Goal: Task Accomplishment & Management: Manage account settings

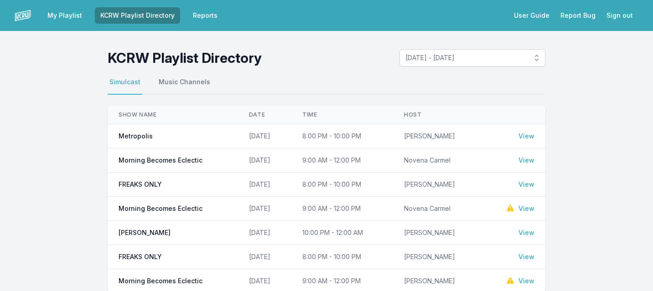
click at [525, 158] on link "View" at bounding box center [526, 160] width 16 height 9
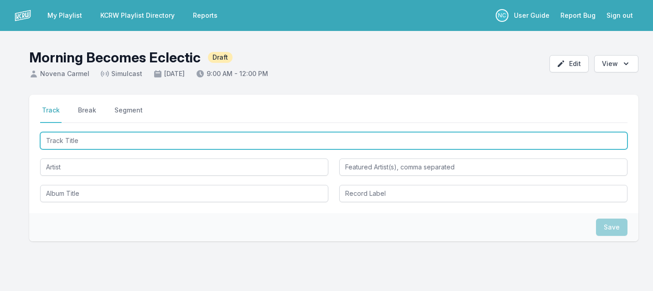
click at [321, 136] on input "Track Title" at bounding box center [333, 140] width 587 height 17
type input "Only Hoping"
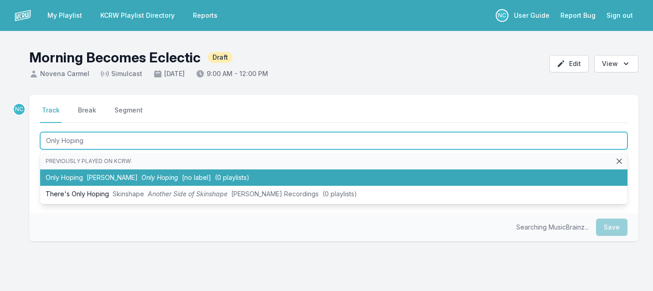
click at [278, 178] on li "Only Hoping [PERSON_NAME] Only Hoping [no label] (0 playlists)" at bounding box center [333, 178] width 587 height 16
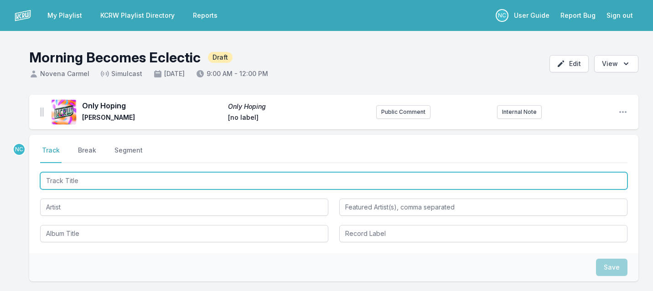
click at [98, 181] on input "Track Title" at bounding box center [333, 180] width 587 height 17
type input "Girl Supreme"
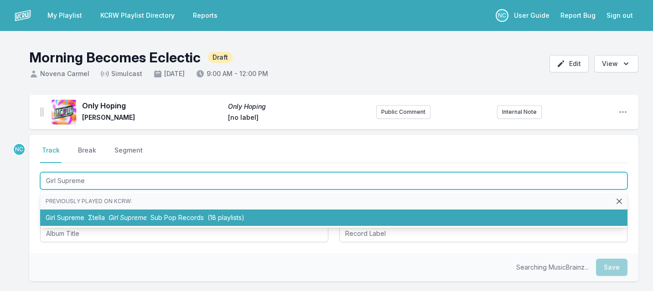
click at [96, 213] on li "Girl Supreme Σtella Girl Supreme Sub Pop Records (18 playlists)" at bounding box center [333, 218] width 587 height 16
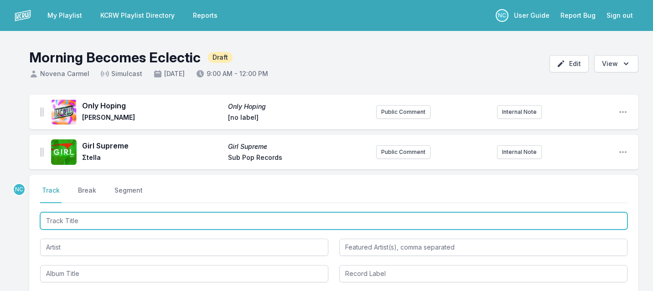
click at [111, 220] on input "Track Title" at bounding box center [333, 220] width 587 height 17
type input "Moth Song"
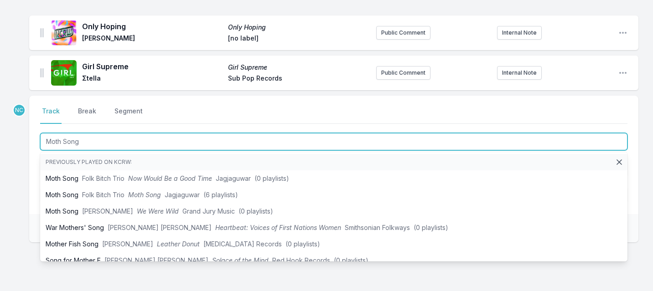
scroll to position [81, 0]
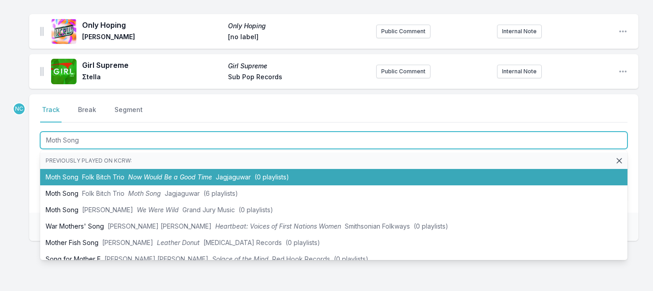
click at [135, 175] on span "Now Would Be a Good Time" at bounding box center [170, 177] width 84 height 8
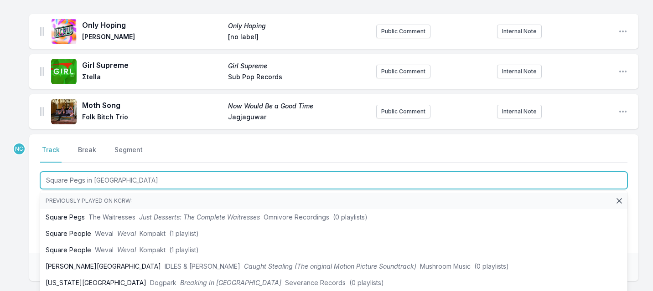
type input "Square Pegs in Round Holes"
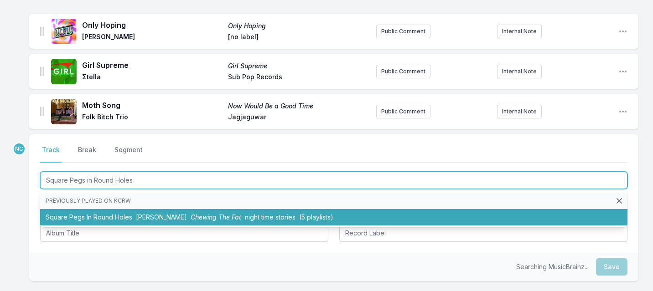
click at [86, 215] on li "Square Pegs In Round Holes [PERSON_NAME] Chewing The Fat night time stories (5 …" at bounding box center [333, 217] width 587 height 16
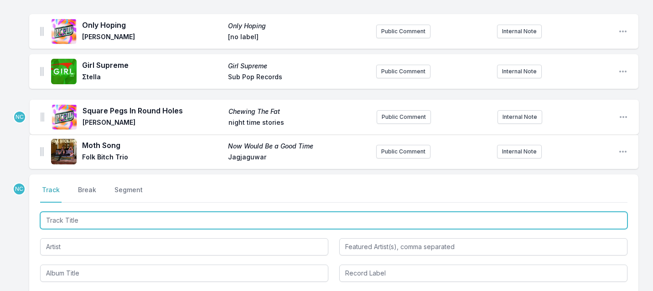
drag, startPoint x: 41, startPoint y: 149, endPoint x: 41, endPoint y: 111, distance: 37.8
click at [41, 111] on ul "Only Hoping Only Hoping [PERSON_NAME] [no label] Public Comment Internal Note O…" at bounding box center [333, 91] width 609 height 155
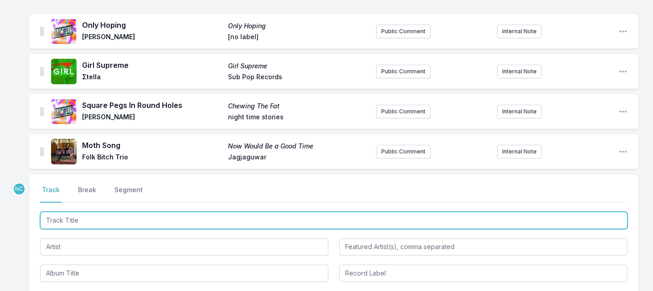
click at [92, 227] on input "Track Title" at bounding box center [333, 220] width 587 height 17
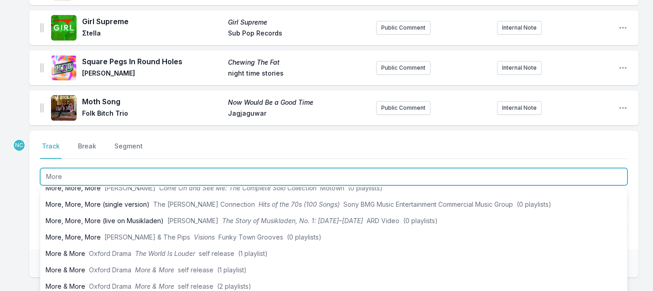
scroll to position [92, 0]
type input "More"
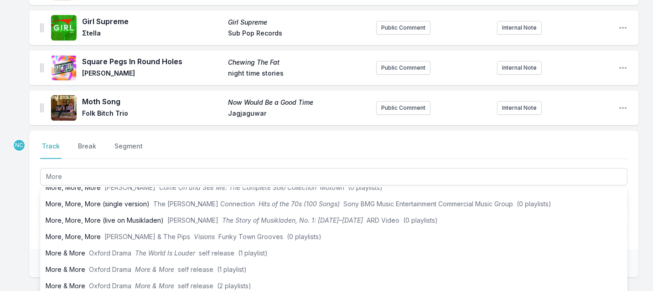
click at [37, 218] on div "Select a tab Track Break Segment Track Break Segment More Previously played on …" at bounding box center [333, 190] width 609 height 119
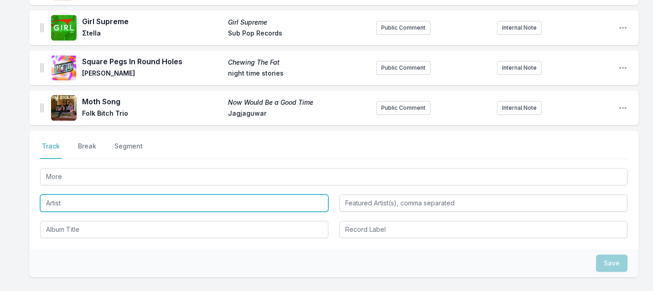
click at [70, 199] on input "Artist" at bounding box center [184, 203] width 288 height 17
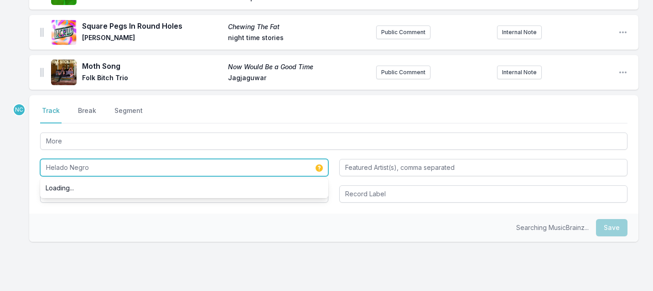
scroll to position [166, 0]
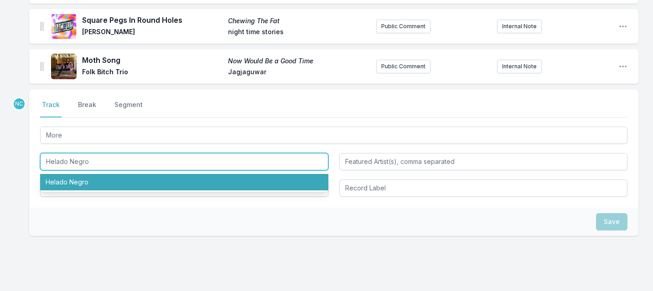
click at [74, 184] on li "Helado Negro" at bounding box center [184, 182] width 288 height 16
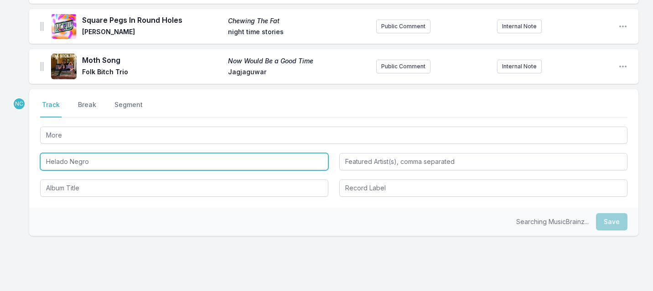
type input "Helado Negro"
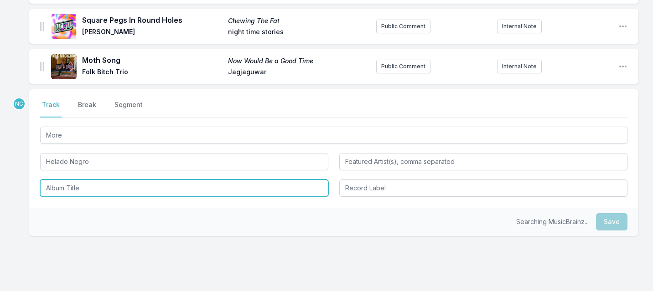
click at [69, 191] on input "Album Title" at bounding box center [184, 188] width 288 height 17
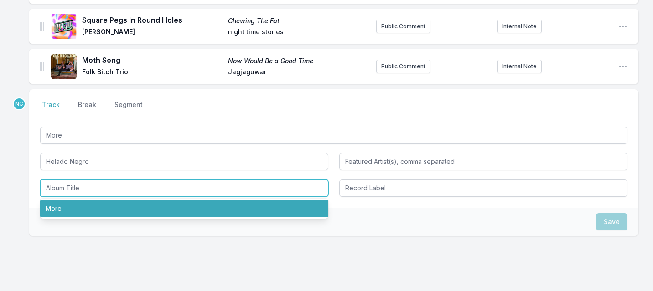
click at [67, 211] on li "More" at bounding box center [184, 209] width 288 height 16
type input "More"
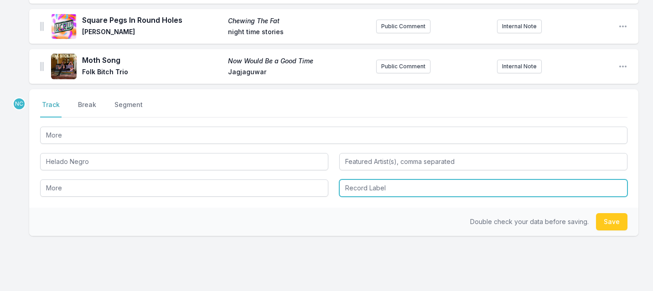
click at [380, 191] on input "Record Label" at bounding box center [483, 188] width 288 height 17
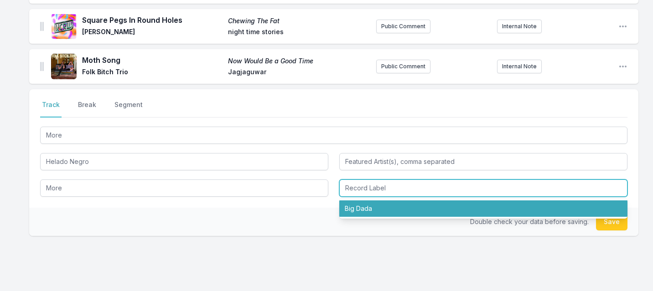
click at [368, 211] on li "Big Dada" at bounding box center [483, 209] width 288 height 16
type input "Big Dada"
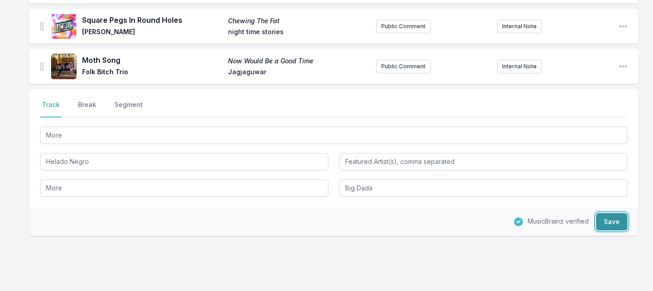
click at [609, 223] on button "Save" at bounding box center [611, 221] width 31 height 17
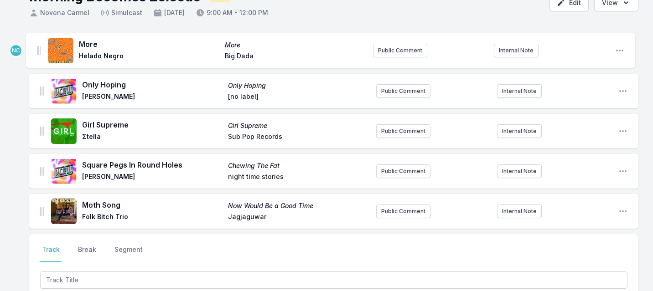
scroll to position [54, 0]
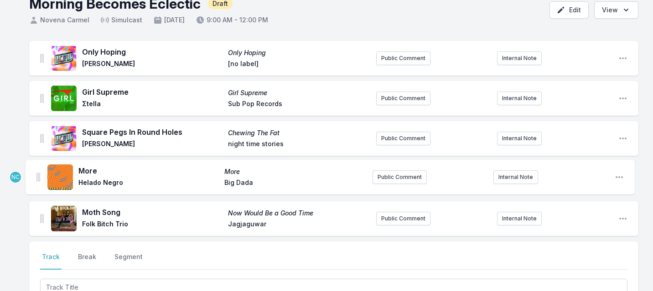
drag, startPoint x: 41, startPoint y: 65, endPoint x: 37, endPoint y: 176, distance: 110.4
click at [37, 176] on ul "Only Hoping Only Hoping [PERSON_NAME] [no label] Public Comment Internal Note O…" at bounding box center [333, 138] width 609 height 195
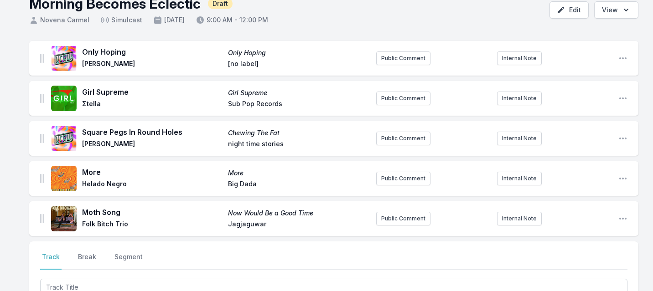
scroll to position [151, 0]
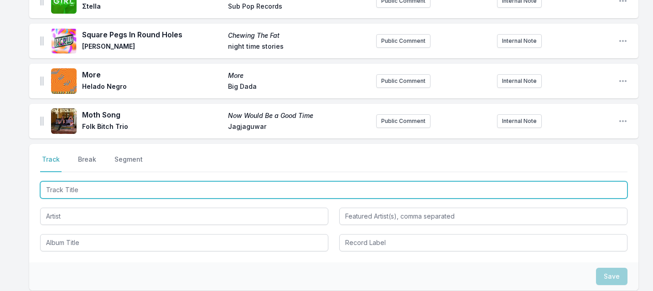
click at [108, 189] on input "Track Title" at bounding box center [333, 189] width 587 height 17
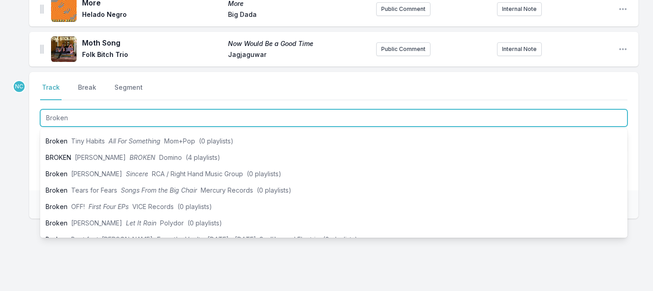
scroll to position [138, 0]
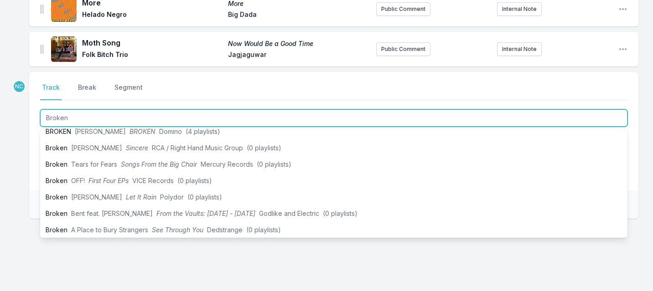
click at [115, 113] on input "Broken" at bounding box center [333, 117] width 587 height 17
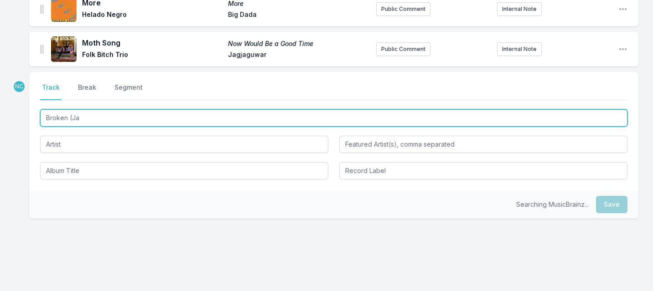
type input "Broken (Jac"
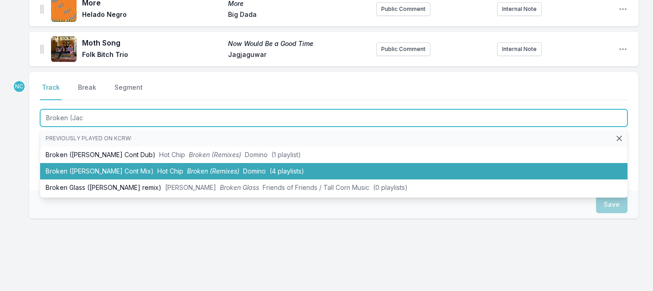
click at [120, 171] on li "Broken ([PERSON_NAME] Cont Mix) Hot Chip Broken (Remixes) [PERSON_NAME] (4 play…" at bounding box center [333, 171] width 587 height 16
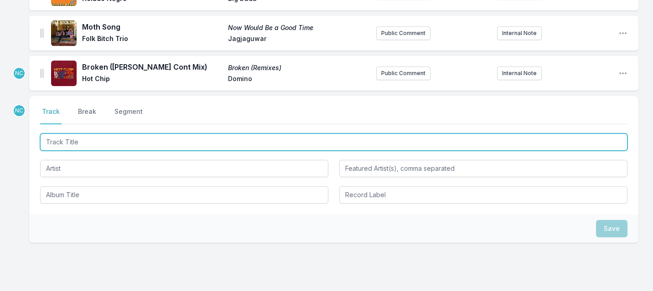
scroll to position [218, 0]
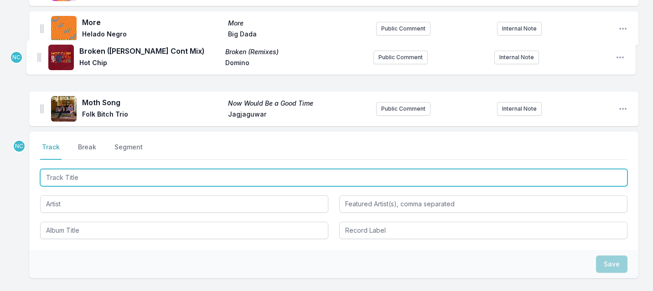
drag, startPoint x: 42, startPoint y: 93, endPoint x: 39, endPoint y: 53, distance: 40.7
click at [39, 53] on ul "Only Hoping Only Hoping [PERSON_NAME] [no label] Public Comment Internal Note O…" at bounding box center [333, 8] width 609 height 235
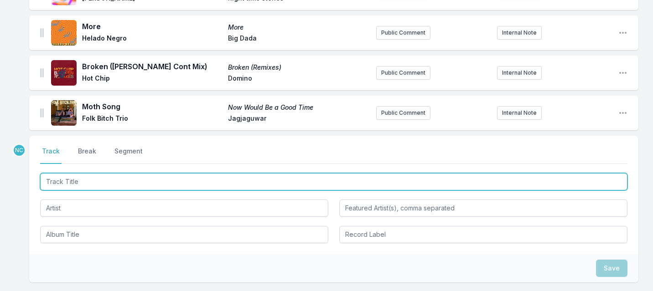
click at [150, 182] on input "Track Title" at bounding box center [333, 181] width 587 height 17
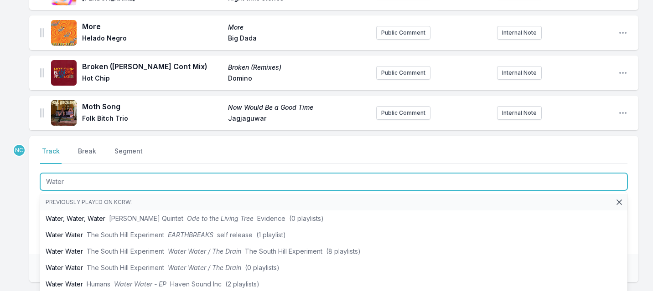
type input "Water"
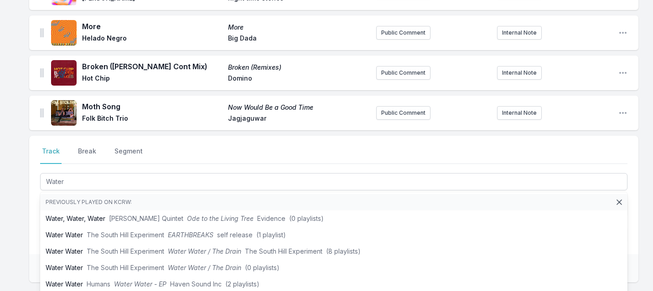
click at [19, 217] on div "Only Hoping Only Hoping [PERSON_NAME] [no label] Public Comment Internal Note O…" at bounding box center [326, 132] width 653 height 475
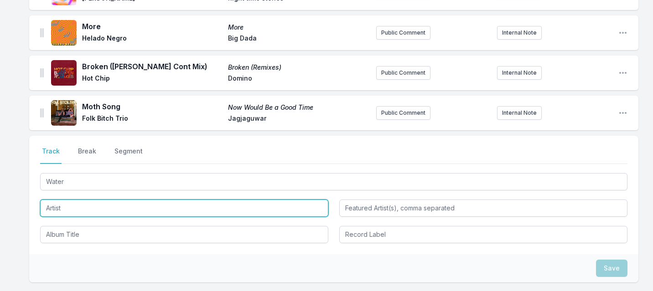
click at [68, 207] on input "Artist" at bounding box center [184, 208] width 288 height 17
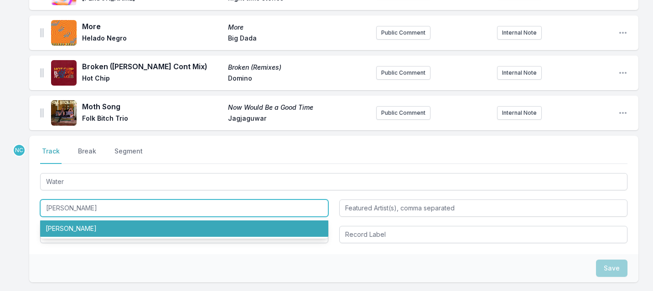
click at [69, 236] on li "[PERSON_NAME]" at bounding box center [184, 229] width 288 height 16
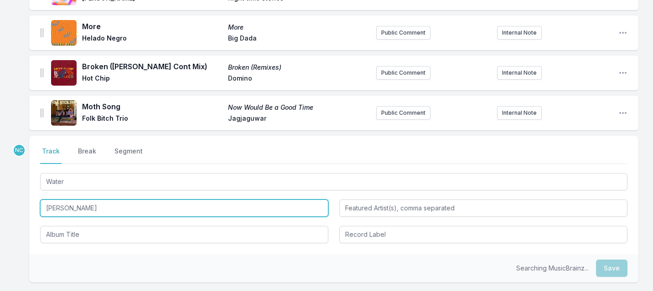
type input "[PERSON_NAME]"
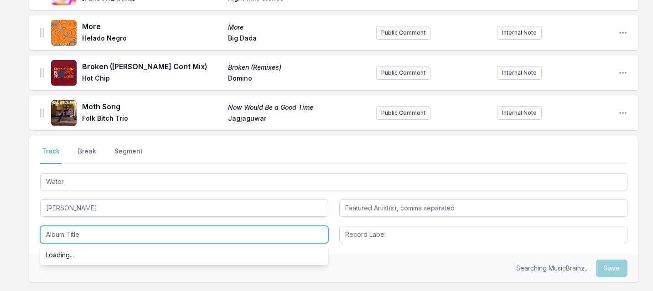
click at [69, 238] on input "Album Title" at bounding box center [184, 234] width 288 height 17
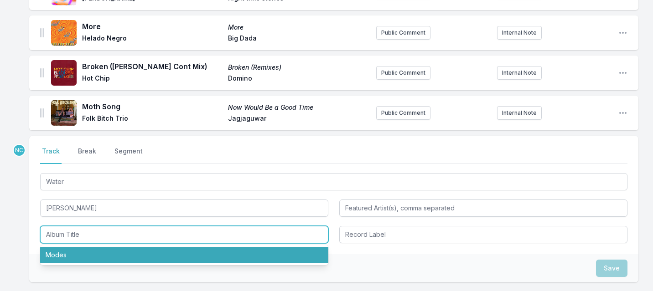
click at [67, 256] on li "Modes" at bounding box center [184, 255] width 288 height 16
type input "Modes"
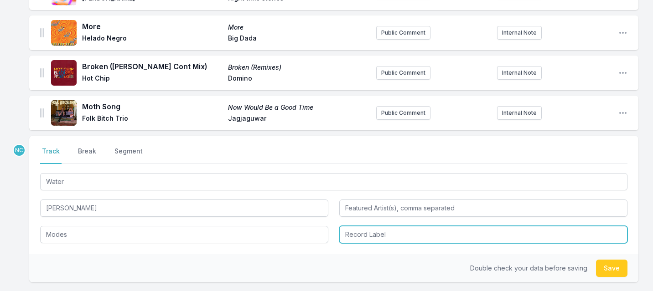
click at [377, 235] on input "Record Label" at bounding box center [483, 234] width 288 height 17
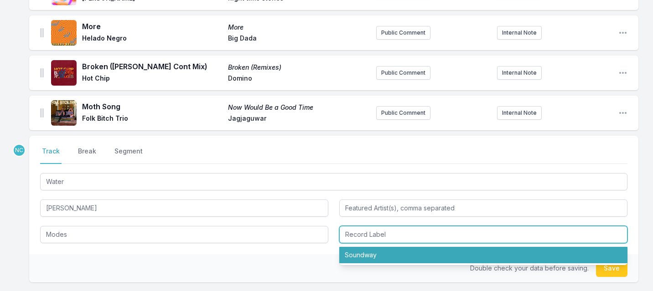
click at [366, 258] on li "Soundway" at bounding box center [483, 255] width 288 height 16
type input "Soundway"
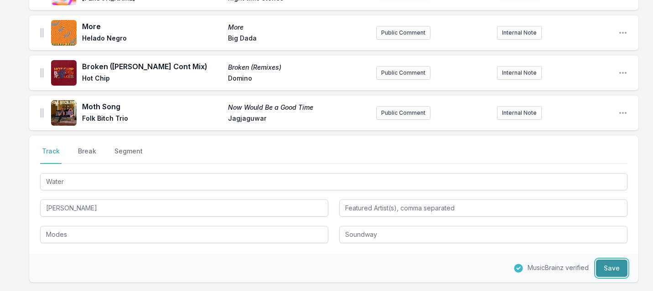
click at [615, 269] on button "Save" at bounding box center [611, 268] width 31 height 17
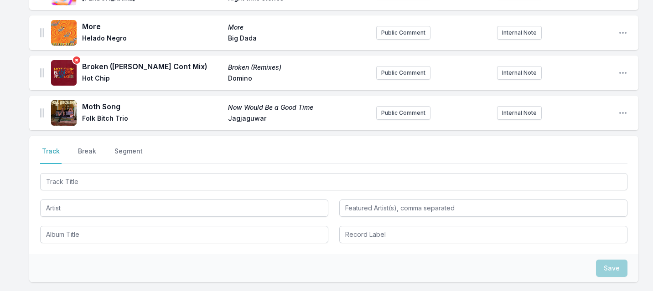
scroll to position [240, 0]
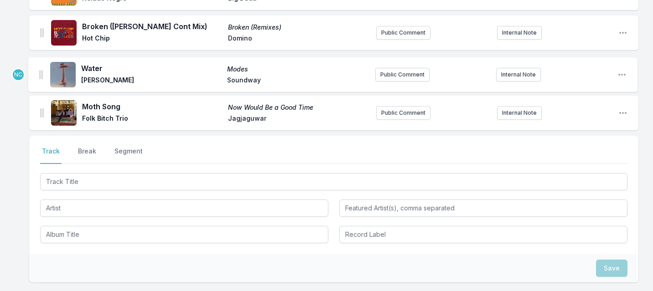
drag, startPoint x: 41, startPoint y: 113, endPoint x: 41, endPoint y: 68, distance: 44.2
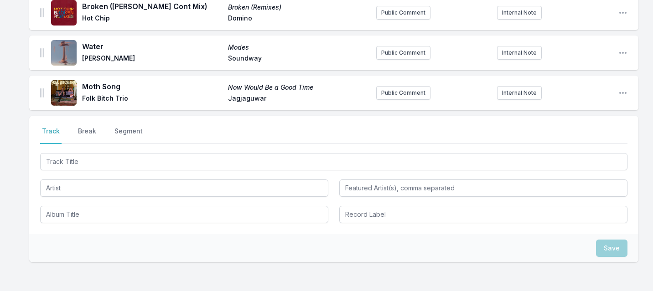
scroll to position [319, 0]
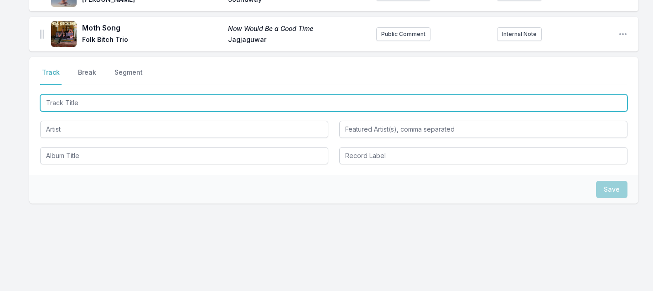
click at [95, 99] on input "Track Title" at bounding box center [333, 102] width 587 height 17
click at [57, 104] on input "Fallling for the Feeling" at bounding box center [333, 102] width 587 height 17
type input "Falling for the Feeling"
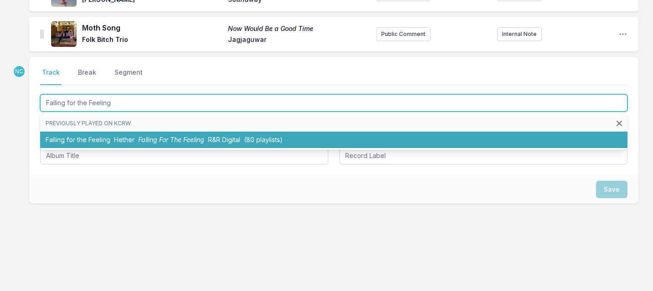
click at [166, 136] on span "Falling For The Feeling" at bounding box center [171, 140] width 66 height 8
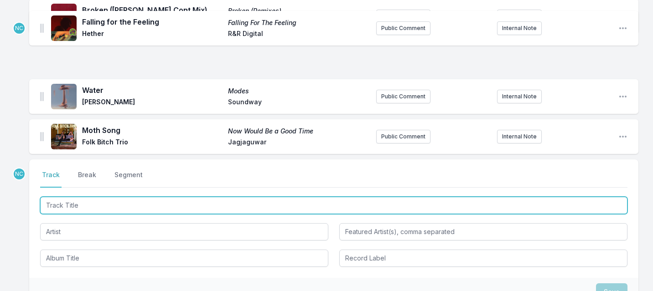
scroll to position [249, 0]
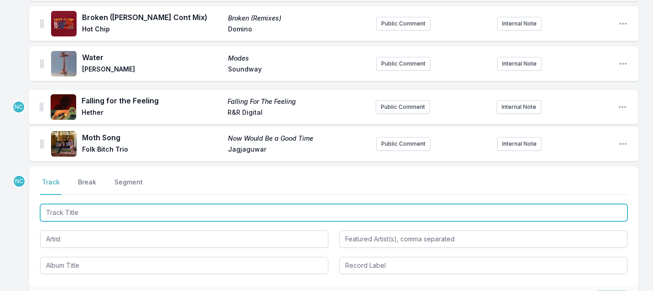
drag, startPoint x: 41, startPoint y: 35, endPoint x: 41, endPoint y: 108, distance: 72.5
click at [41, 108] on ul "Only Hoping Only Hoping [PERSON_NAME] [no label] Public Comment Internal Note O…" at bounding box center [333, 3] width 609 height 315
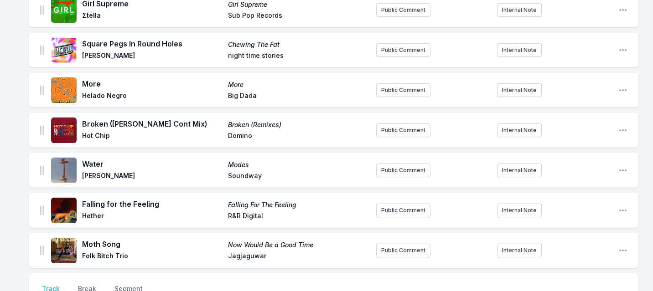
scroll to position [197, 0]
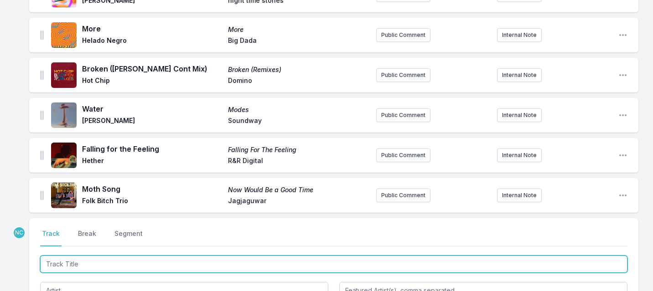
click at [97, 263] on input "Track Title" at bounding box center [333, 264] width 587 height 17
type input "[PERSON_NAME]"
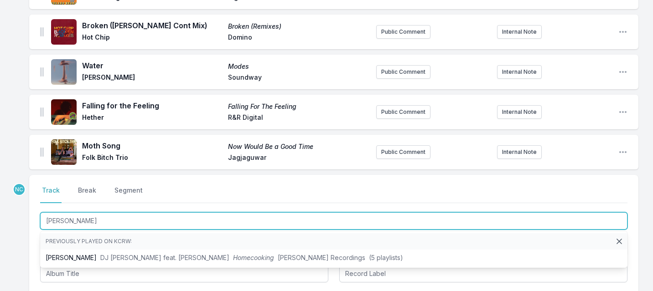
scroll to position [250, 0]
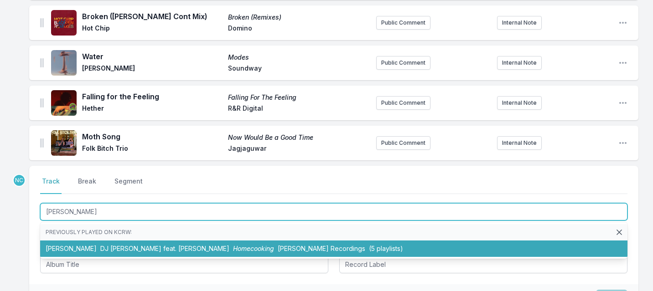
click at [94, 249] on li "[PERSON_NAME] DJ [PERSON_NAME] feat. [PERSON_NAME] [PERSON_NAME] Recordings (5 …" at bounding box center [333, 249] width 587 height 16
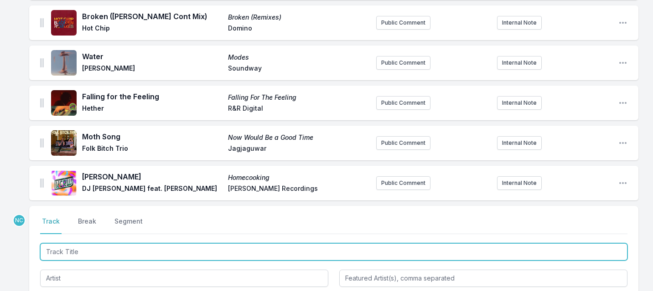
scroll to position [290, 0]
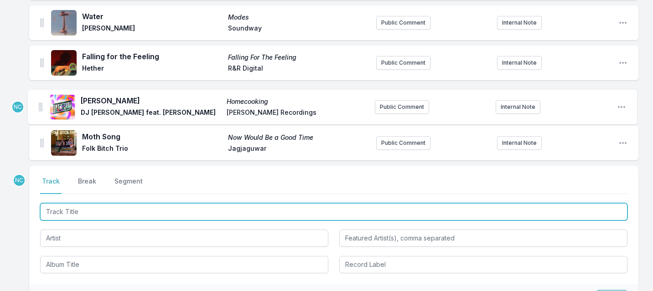
drag, startPoint x: 41, startPoint y: 142, endPoint x: 39, endPoint y: 101, distance: 41.1
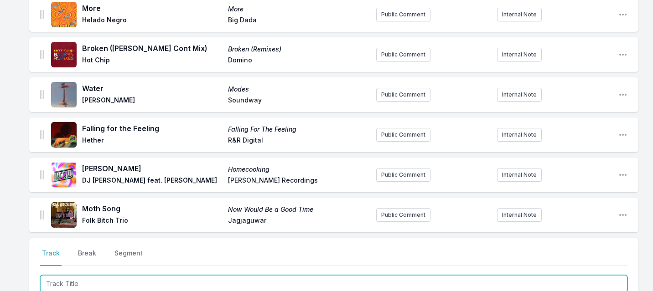
scroll to position [253, 0]
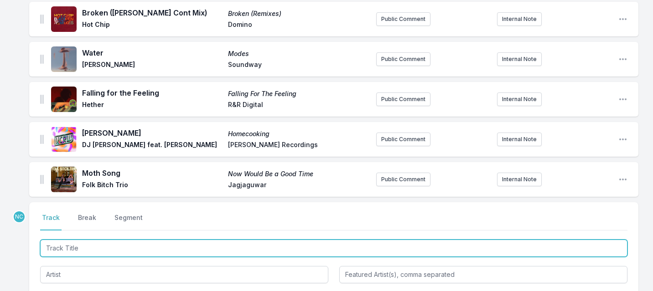
click at [108, 252] on input "Track Title" at bounding box center [333, 248] width 587 height 17
type input "Disarray"
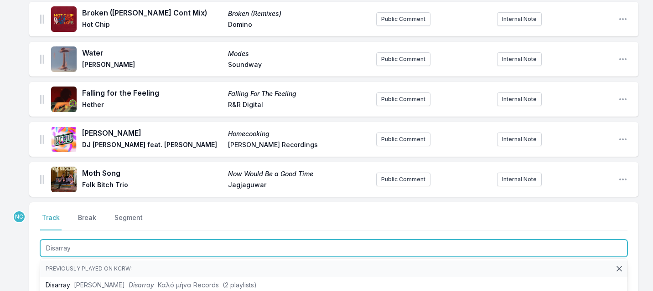
scroll to position [309, 0]
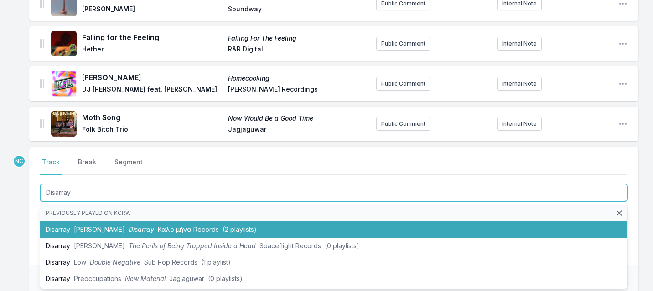
click at [127, 225] on li "Disarray [PERSON_NAME] Disarray Καλό μήνα Records (2 playlists)" at bounding box center [333, 230] width 587 height 16
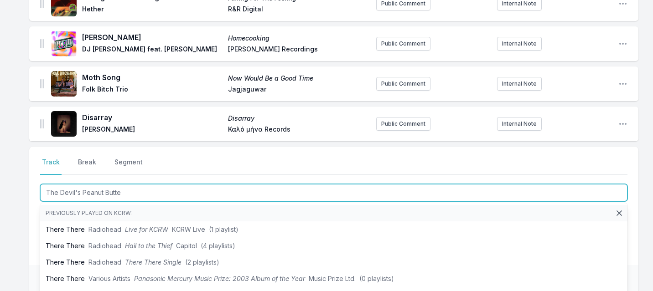
type input "The Devil's Peanut Butter"
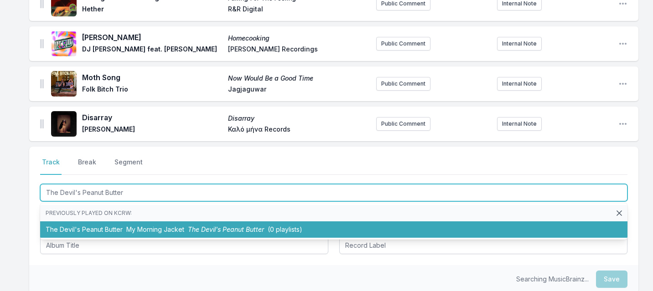
click at [169, 227] on span "My Morning Jacket" at bounding box center [155, 230] width 58 height 8
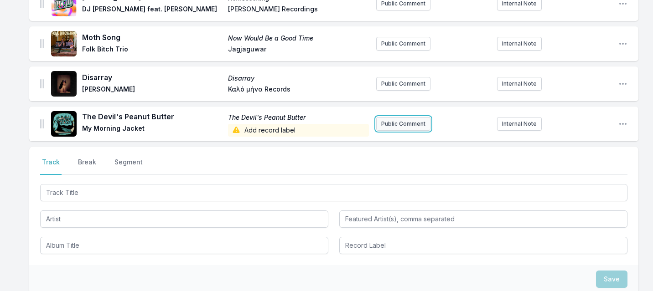
click at [405, 120] on button "Public Comment" at bounding box center [403, 124] width 54 height 14
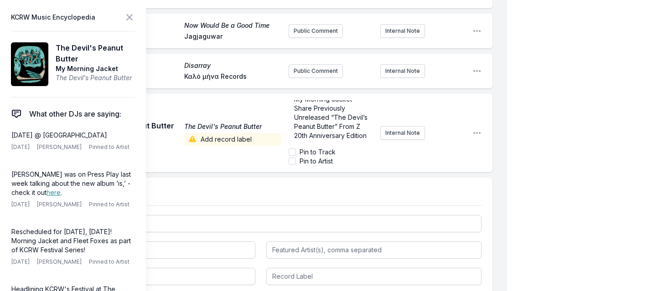
scroll to position [444, 0]
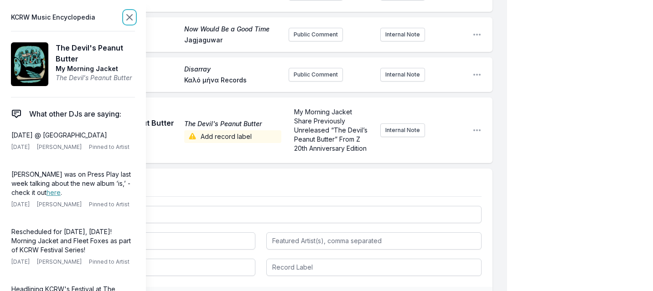
click at [131, 16] on icon at bounding box center [129, 17] width 11 height 11
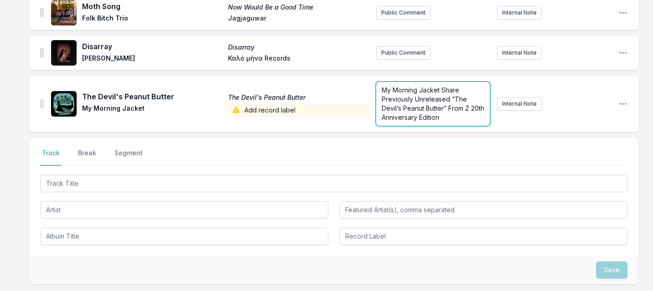
click at [455, 117] on form "My Morning Jacket Share Previously Unreleased “The Devil’s Peanut Butter” From …" at bounding box center [433, 104] width 114 height 44
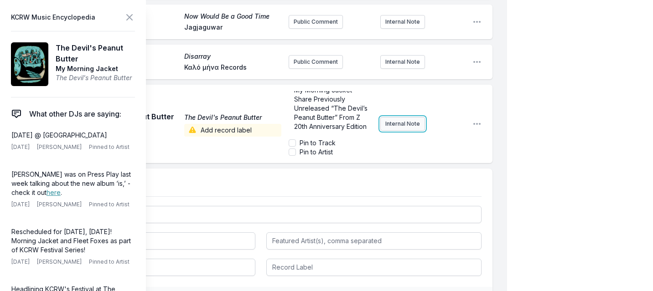
scroll to position [0, 0]
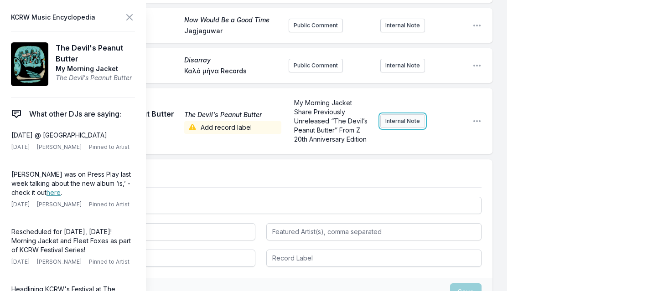
click at [399, 122] on button "Internal Note" at bounding box center [402, 121] width 45 height 14
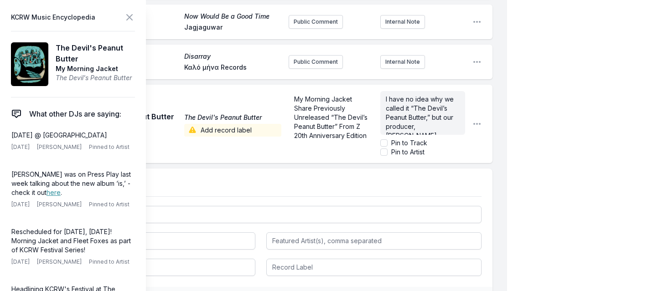
click at [386, 95] on span "I have no idea why we called it “The Devil’s Peanut Butter,” but our producer, …" at bounding box center [422, 162] width 73 height 135
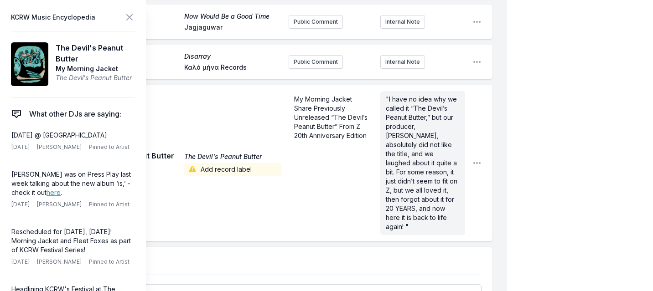
scroll to position [526, 0]
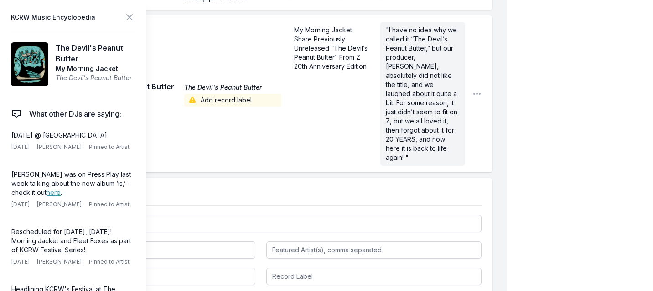
click at [130, 18] on icon at bounding box center [129, 17] width 5 height 5
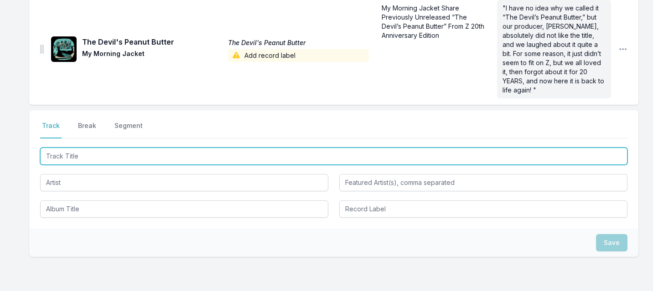
click at [109, 154] on input "Track Title" at bounding box center [333, 156] width 587 height 17
type input "Nome De [DEMOGRAPHIC_DATA]"
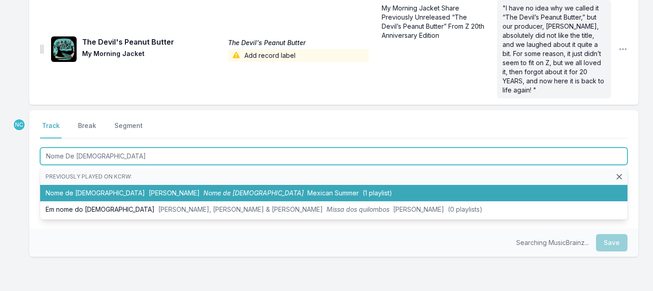
click at [98, 188] on li "Nome de [DEMOGRAPHIC_DATA] [PERSON_NAME] Nome de Deus Mexican Summer (1 playlis…" at bounding box center [333, 193] width 587 height 16
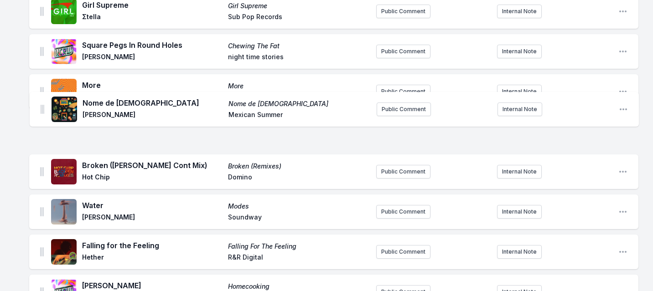
scroll to position [303, 0]
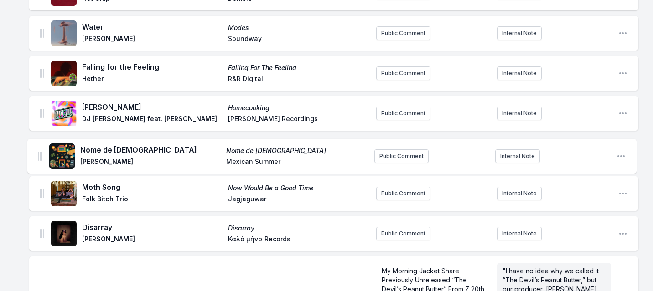
drag, startPoint x: 42, startPoint y: 87, endPoint x: 39, endPoint y: 151, distance: 64.3
click at [39, 151] on ul "Only Hoping Only Hoping [PERSON_NAME] [no label] Public Comment Internal Note O…" at bounding box center [333, 91] width 609 height 553
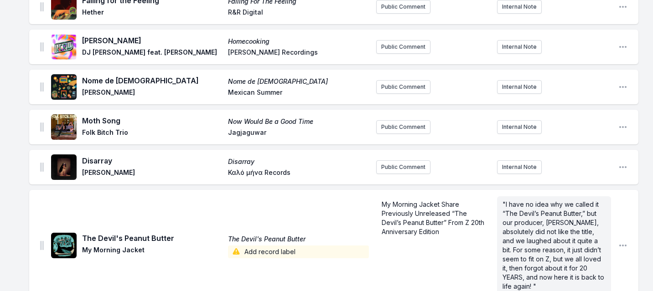
scroll to position [445, 0]
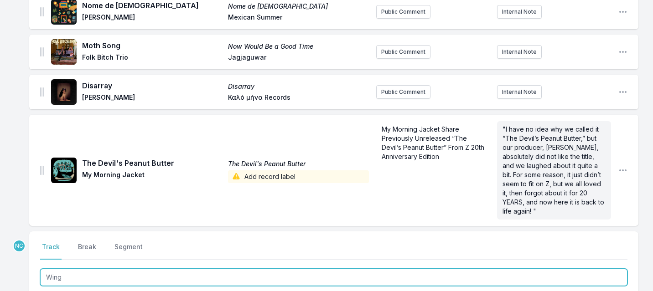
type input "Wings"
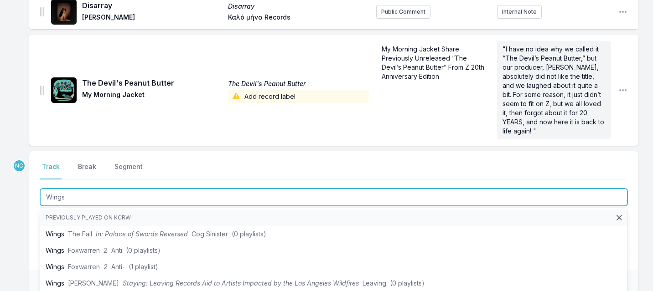
scroll to position [559, 0]
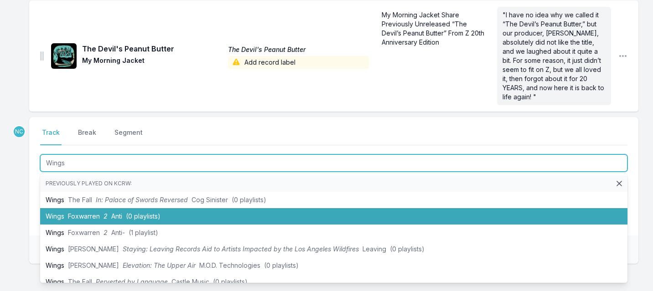
click at [99, 223] on li "Wings Foxwarren 2 Anti (0 playlists)" at bounding box center [333, 216] width 587 height 16
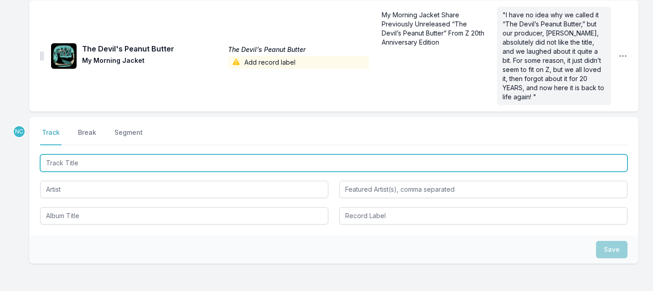
scroll to position [600, 0]
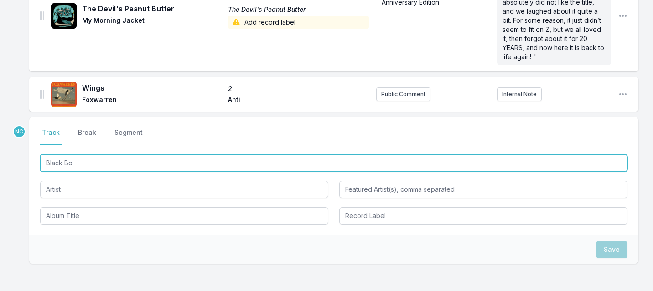
type input "Black Box"
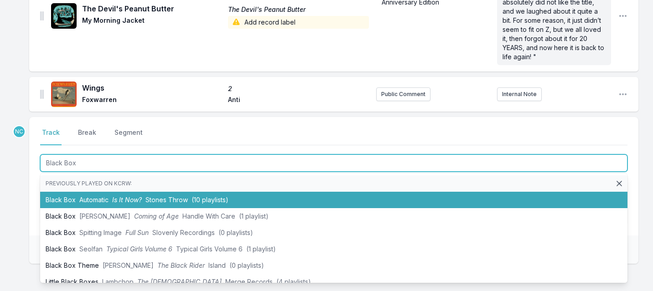
click at [104, 199] on span "Automatic" at bounding box center [93, 200] width 29 height 8
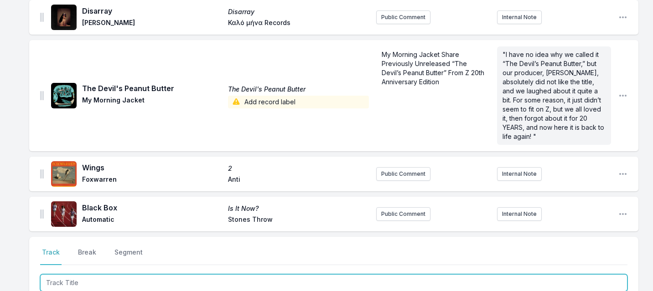
scroll to position [568, 0]
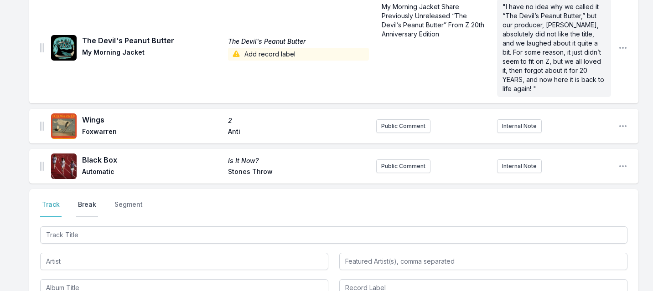
click at [88, 207] on button "Break" at bounding box center [87, 208] width 22 height 17
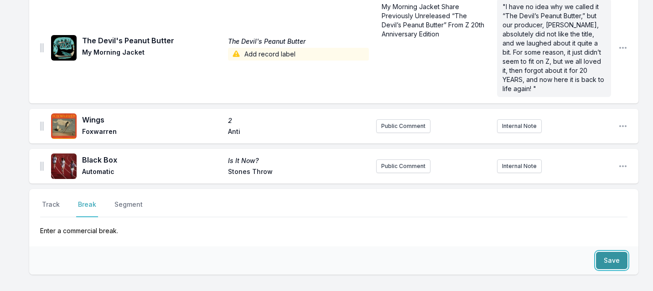
click at [608, 260] on button "Save" at bounding box center [611, 260] width 31 height 17
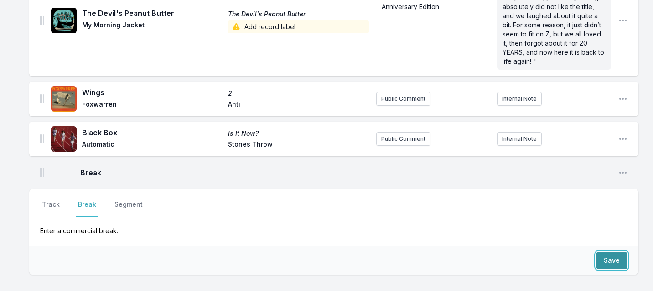
click at [608, 260] on button "Save" at bounding box center [611, 260] width 31 height 17
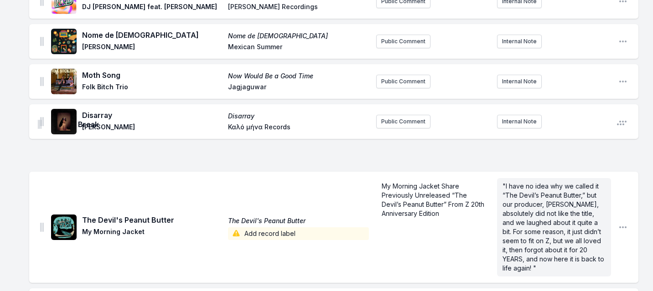
scroll to position [404, 0]
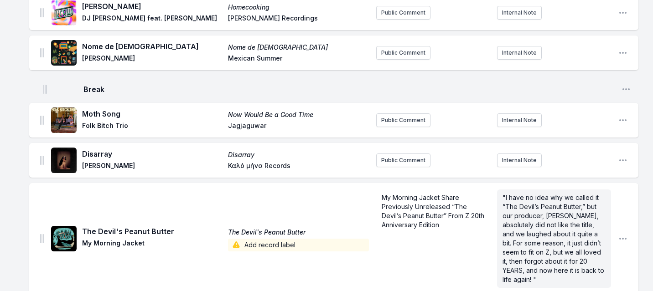
drag, startPoint x: 41, startPoint y: 145, endPoint x: 43, endPoint y: 85, distance: 59.8
click at [43, 85] on ul "Only Hoping Only Hoping [PERSON_NAME] [no label] Public Comment Internal Note O…" at bounding box center [333, 59] width 609 height 688
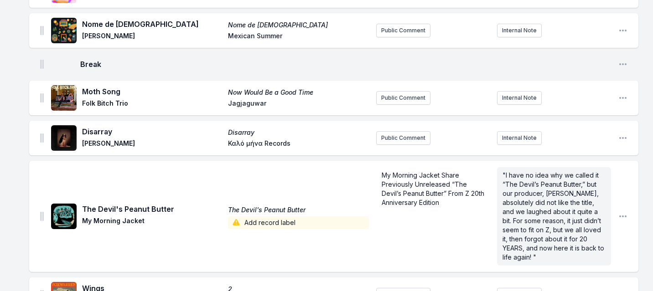
scroll to position [428, 0]
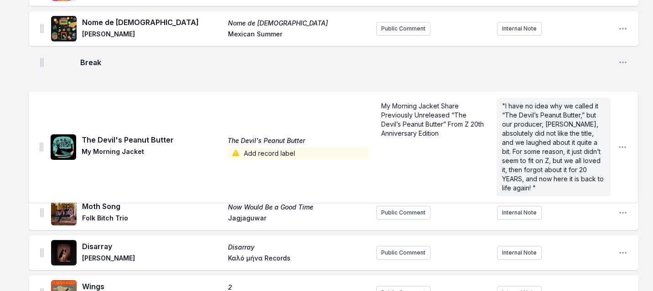
drag, startPoint x: 42, startPoint y: 213, endPoint x: 41, endPoint y: 137, distance: 76.1
click at [41, 137] on ul "Only Hoping Only Hoping [PERSON_NAME] [no label] Public Comment Internal Note O…" at bounding box center [333, 34] width 609 height 688
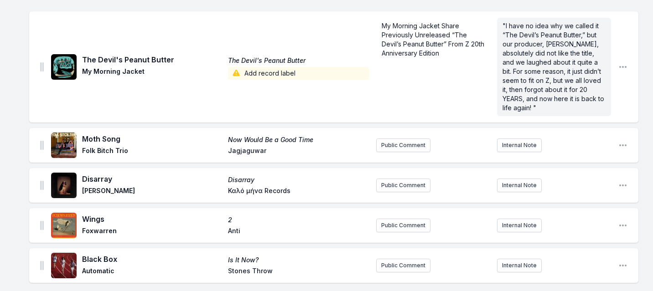
scroll to position [524, 0]
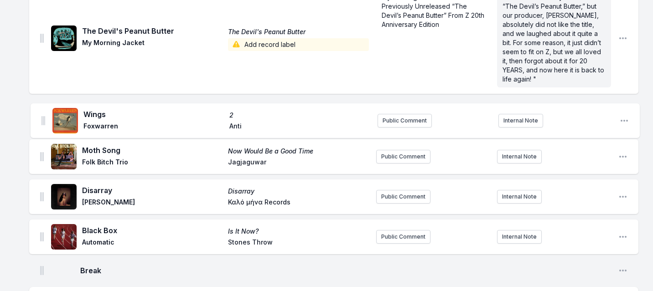
drag, startPoint x: 41, startPoint y: 197, endPoint x: 41, endPoint y: 112, distance: 85.7
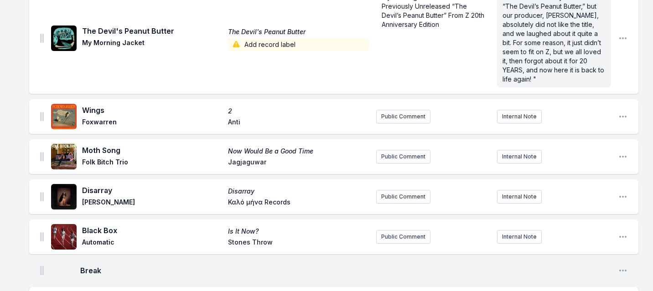
scroll to position [526, 0]
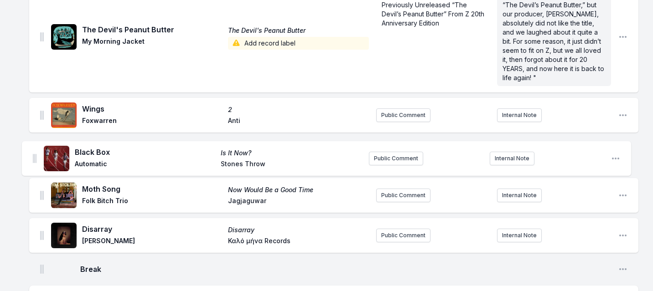
drag, startPoint x: 42, startPoint y: 234, endPoint x: 35, endPoint y: 152, distance: 81.9
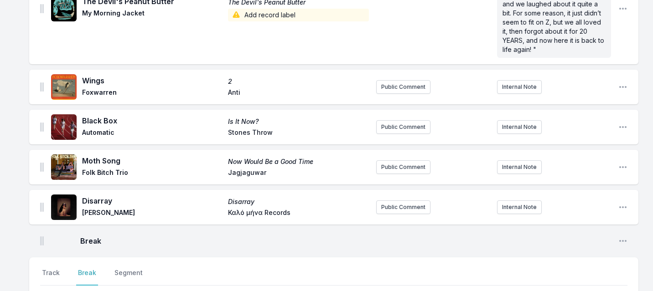
scroll to position [556, 0]
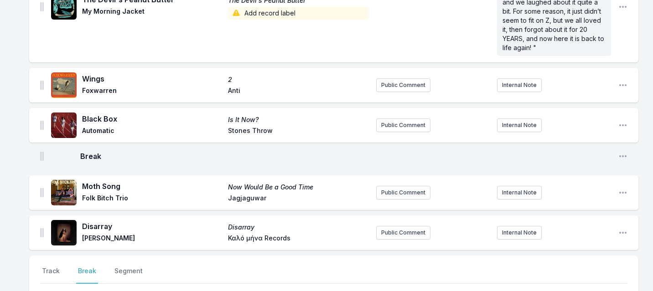
drag, startPoint x: 41, startPoint y: 241, endPoint x: 41, endPoint y: 154, distance: 87.1
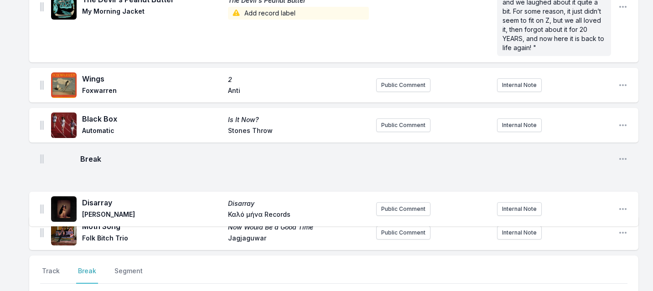
scroll to position [557, 0]
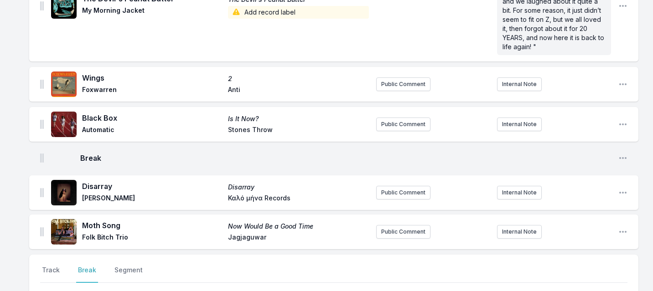
drag, startPoint x: 42, startPoint y: 235, endPoint x: 42, endPoint y: 192, distance: 42.4
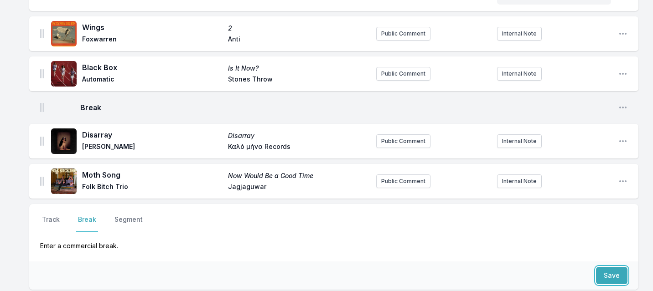
scroll to position [693, 0]
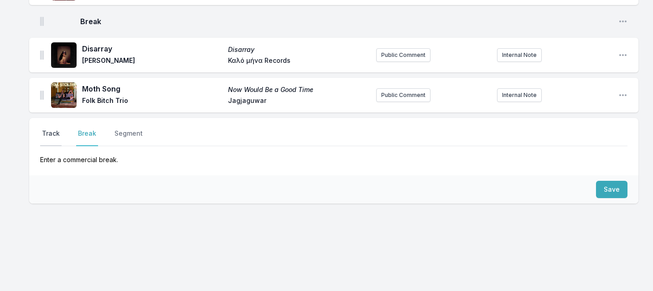
click at [51, 138] on button "Track" at bounding box center [50, 137] width 21 height 17
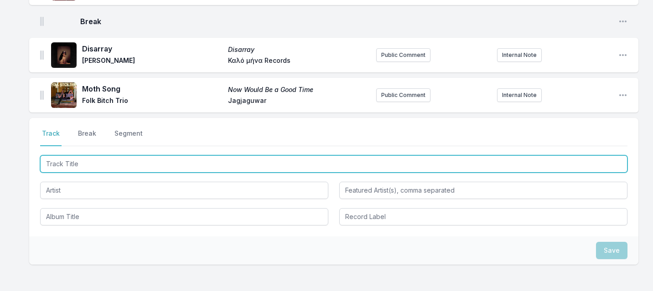
click at [75, 164] on input "Track Title" at bounding box center [333, 163] width 587 height 17
type input "Day One"
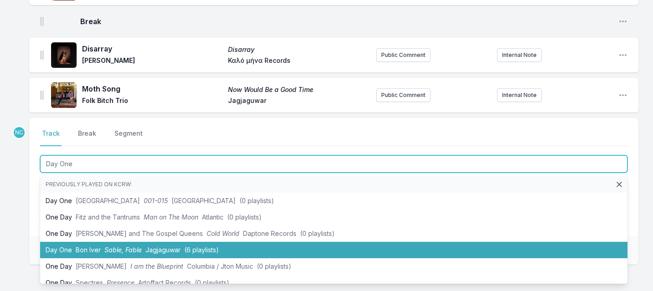
click at [104, 248] on span "Sable, Fable" at bounding box center [122, 250] width 37 height 8
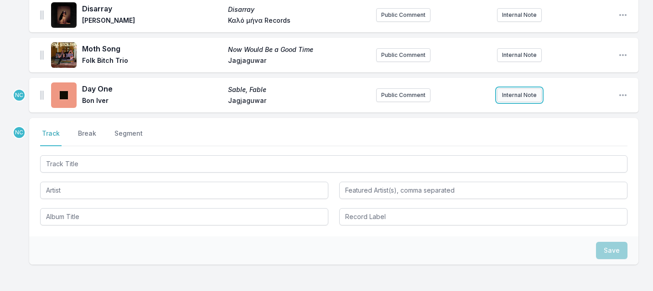
click at [530, 93] on button "Internal Note" at bounding box center [519, 95] width 45 height 14
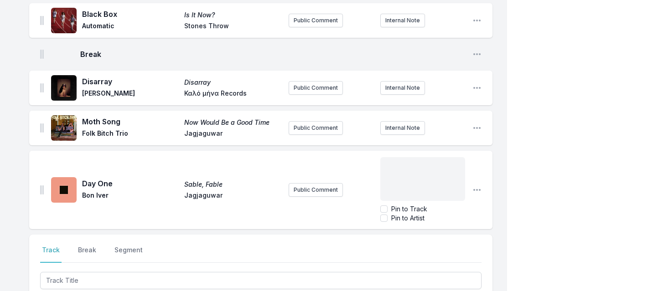
scroll to position [768, 0]
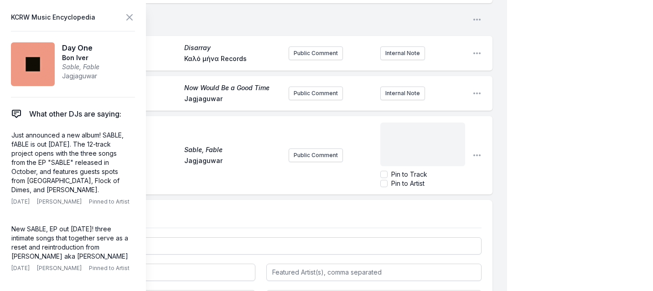
click at [448, 126] on p "﻿" at bounding box center [423, 130] width 74 height 9
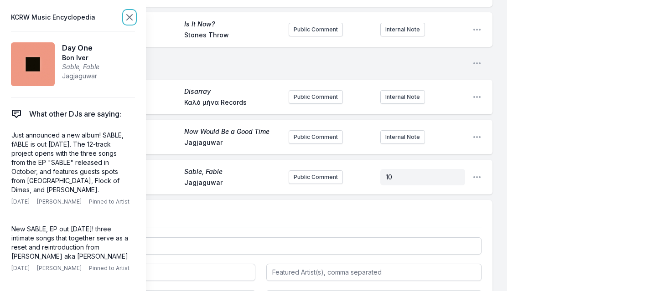
click at [130, 16] on icon at bounding box center [129, 17] width 5 height 5
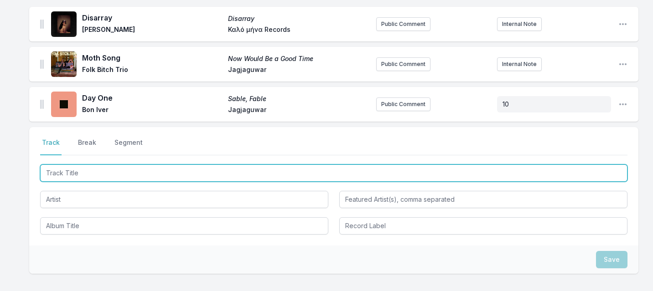
click at [126, 171] on input "Track Title" at bounding box center [333, 173] width 587 height 17
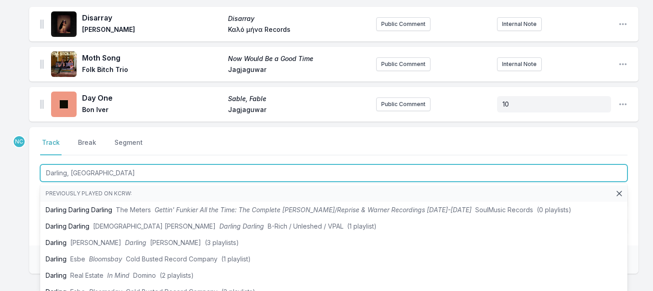
type input "[PERSON_NAME]"
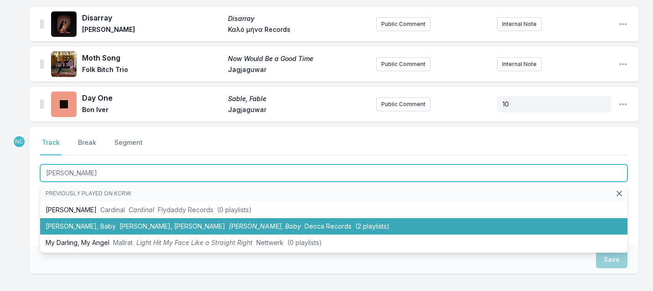
click at [106, 228] on li "[PERSON_NAME], [PERSON_NAME], [PERSON_NAME] [PERSON_NAME], Baby Decca Records (…" at bounding box center [333, 226] width 587 height 16
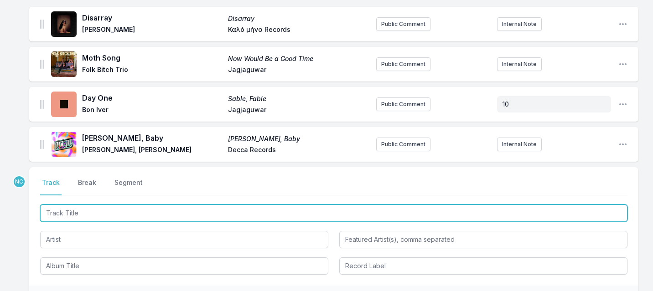
scroll to position [765, 0]
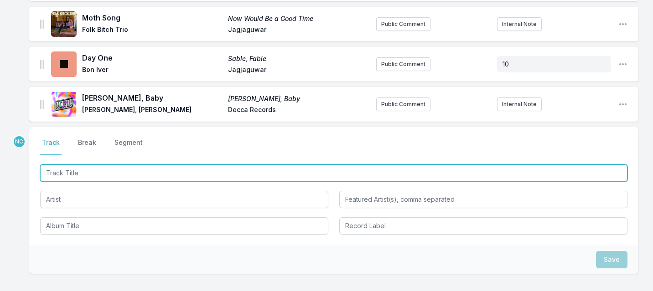
click at [100, 168] on input "Track Title" at bounding box center [333, 173] width 587 height 17
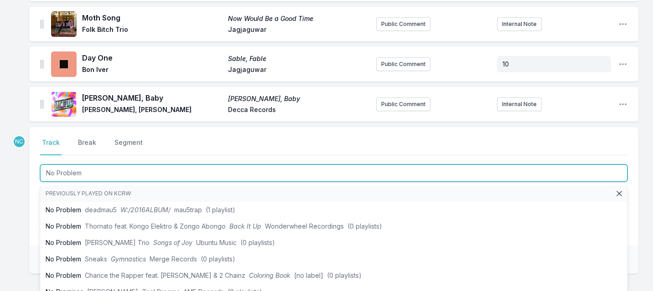
type input "No Problems"
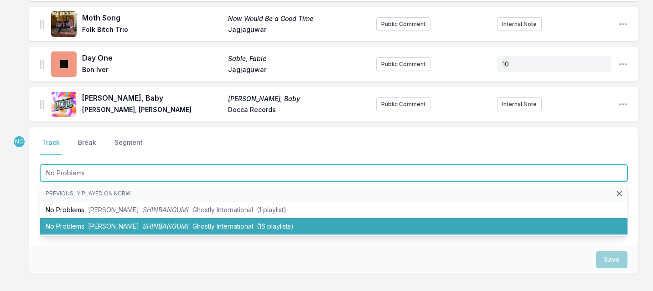
click at [96, 222] on span "[PERSON_NAME]" at bounding box center [113, 226] width 51 height 8
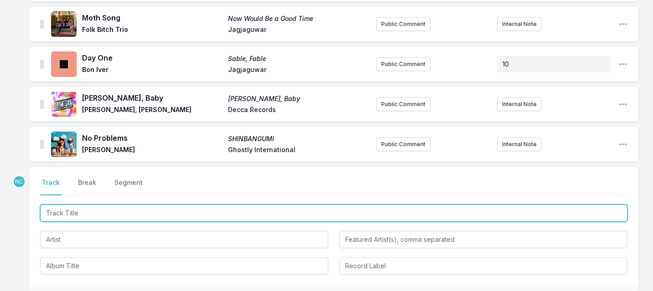
scroll to position [805, 0]
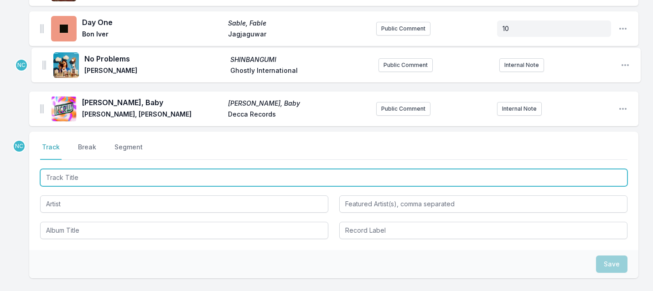
drag, startPoint x: 42, startPoint y: 103, endPoint x: 43, endPoint y: 61, distance: 42.4
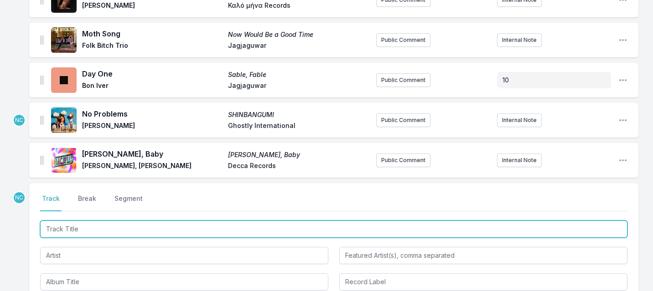
scroll to position [725, 0]
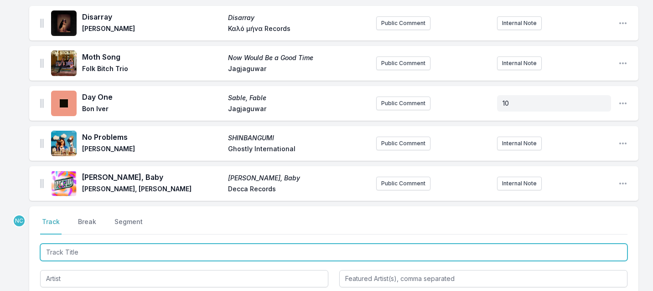
click at [130, 253] on input "Track Title" at bounding box center [333, 252] width 587 height 17
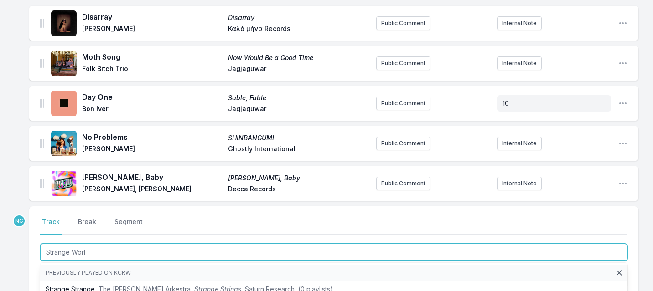
type input "Strange World"
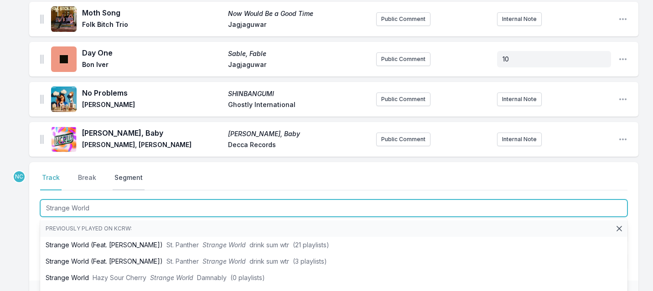
scroll to position [770, 0]
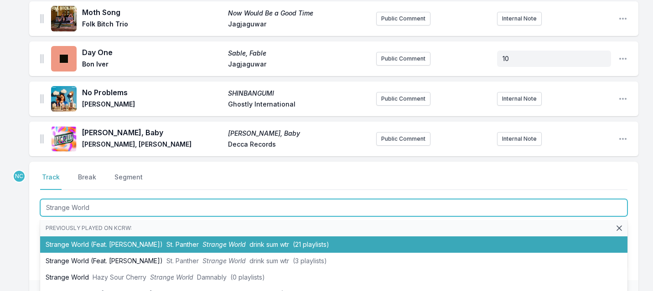
click at [137, 243] on li "Strange World (Feat. [PERSON_NAME]) St. Panther Strange World drink sum wtr (21…" at bounding box center [333, 245] width 587 height 16
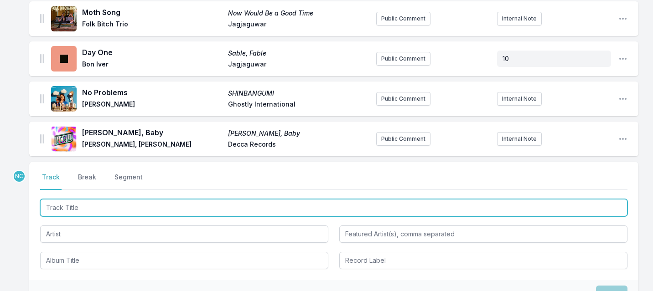
scroll to position [810, 0]
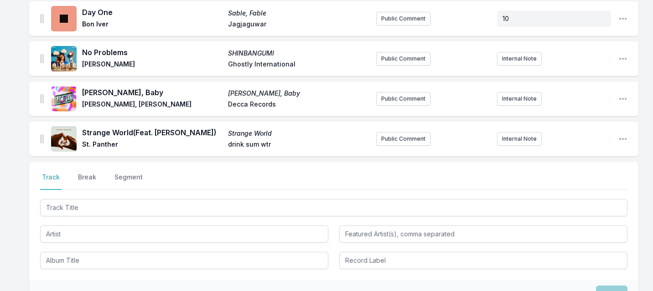
click at [38, 140] on div "Strange World (Feat. [PERSON_NAME]) Strange World St. Panther drink sum wtr Pub…" at bounding box center [333, 139] width 609 height 35
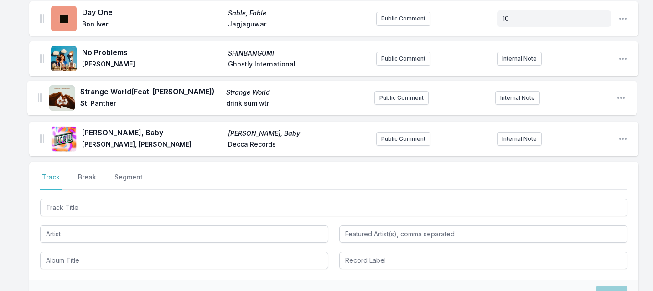
drag, startPoint x: 41, startPoint y: 140, endPoint x: 39, endPoint y: 96, distance: 44.7
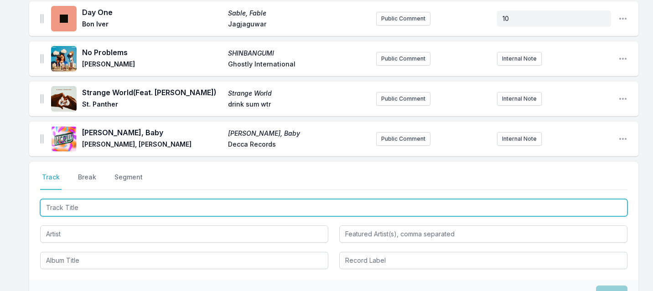
click at [85, 211] on input "Track Title" at bounding box center [333, 207] width 587 height 17
type input "Only"
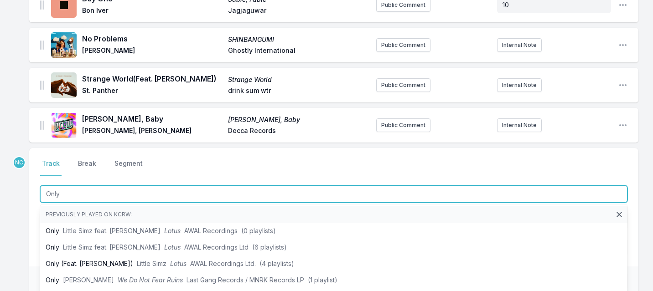
scroll to position [835, 0]
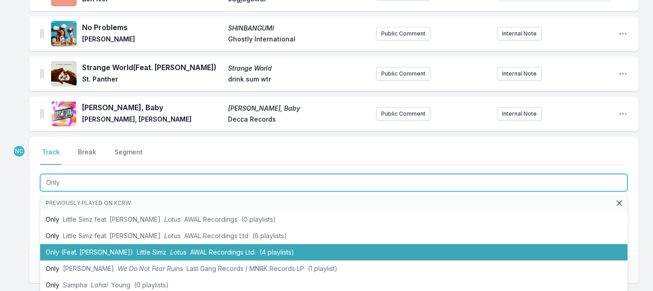
click at [92, 252] on li "Only (Feat. [PERSON_NAME]) Little Simz Lotus AWAL Recordings Ltd. (4 playlists)" at bounding box center [333, 252] width 587 height 16
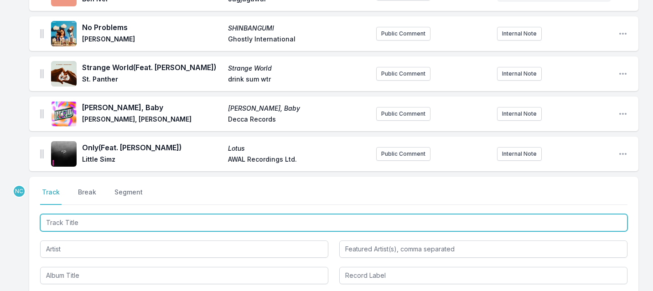
scroll to position [875, 0]
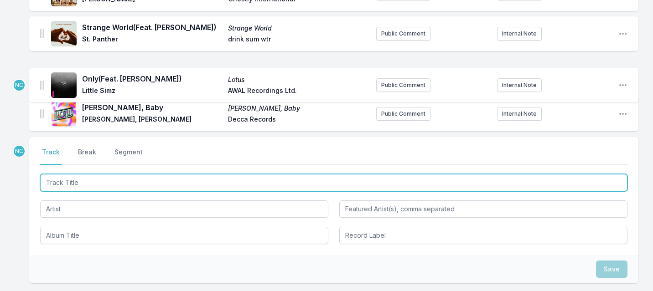
drag, startPoint x: 41, startPoint y: 114, endPoint x: 41, endPoint y: 74, distance: 40.1
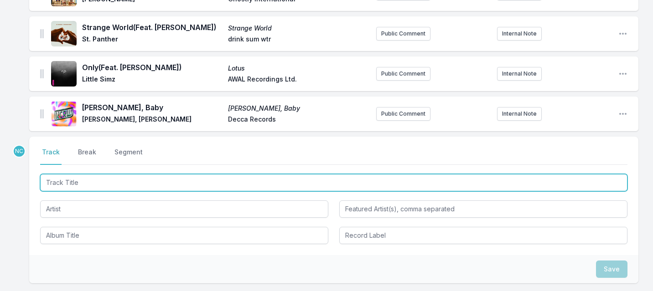
click at [143, 184] on input "Track Title" at bounding box center [333, 182] width 587 height 17
type input "Cheers"
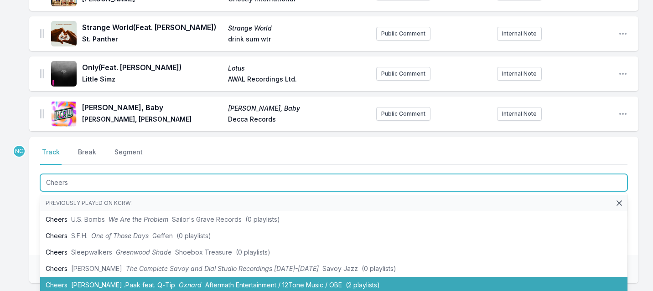
click at [115, 282] on span "[PERSON_NAME] .Paak feat. Q‐Tip" at bounding box center [123, 285] width 104 height 8
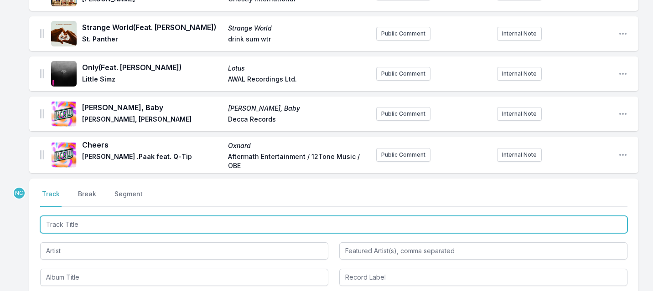
scroll to position [917, 0]
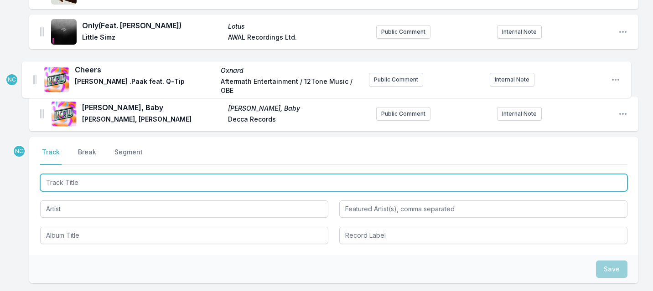
drag, startPoint x: 41, startPoint y: 111, endPoint x: 33, endPoint y: 73, distance: 38.6
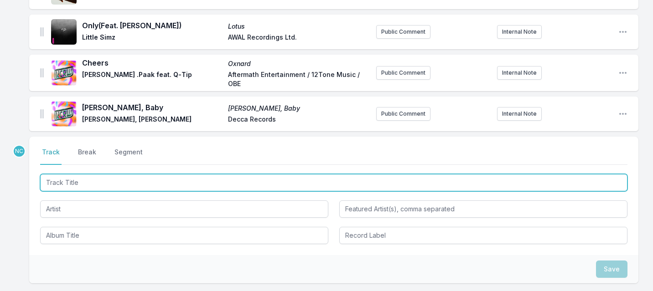
click at [119, 185] on input "Track Title" at bounding box center [333, 182] width 587 height 17
type input "One Foot in the Grave"
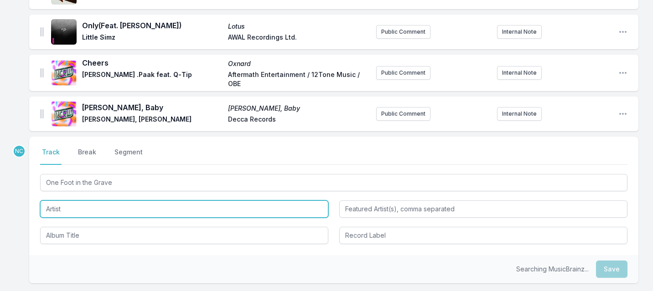
click at [97, 211] on input "Artist" at bounding box center [184, 209] width 288 height 17
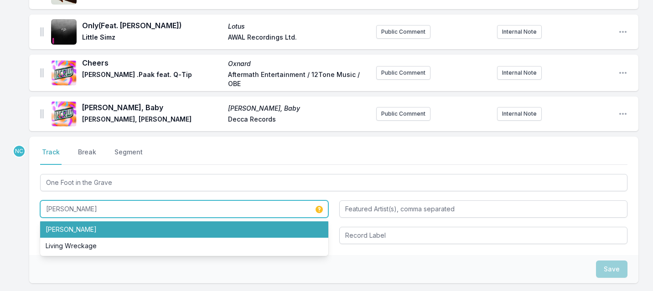
click at [91, 229] on li "[PERSON_NAME]" at bounding box center [184, 230] width 288 height 16
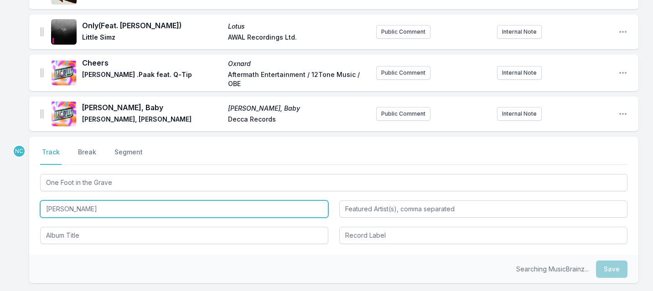
type input "[PERSON_NAME]"
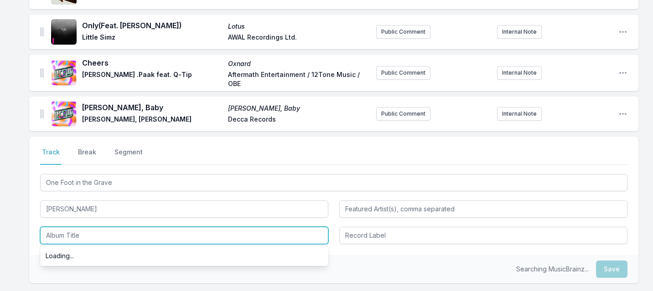
click at [83, 238] on input "Album Title" at bounding box center [184, 235] width 288 height 17
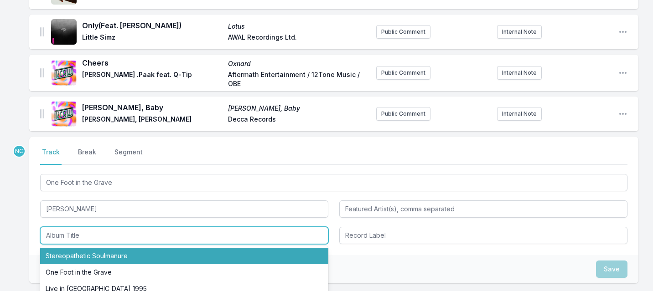
click at [90, 254] on li "Stereopathetic Soulmanure" at bounding box center [184, 256] width 288 height 16
type input "Stereopathetic Soulmanure"
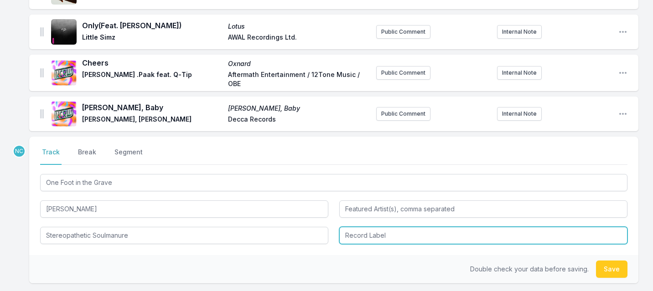
click at [442, 236] on input "Record Label" at bounding box center [483, 235] width 288 height 17
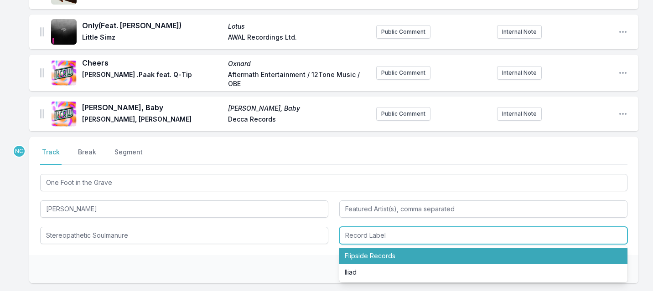
click at [430, 251] on li "Flipside Records" at bounding box center [483, 256] width 288 height 16
type input "Flipside Records"
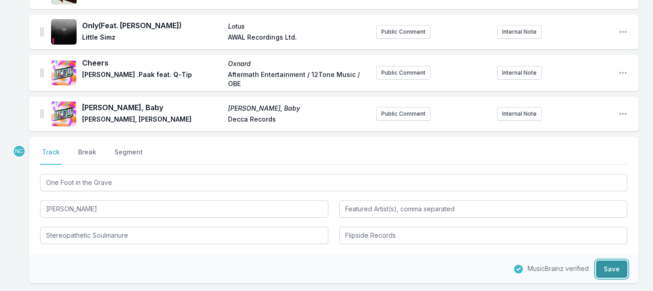
click at [605, 270] on button "Save" at bounding box center [611, 269] width 31 height 17
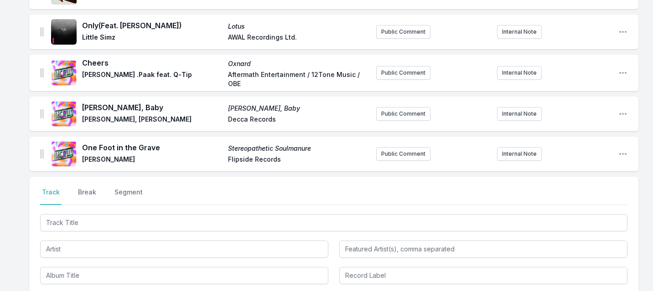
scroll to position [957, 0]
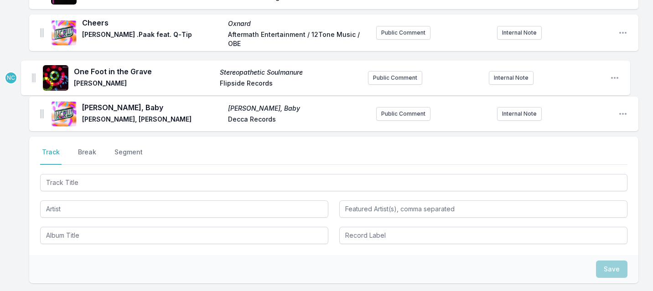
drag, startPoint x: 41, startPoint y: 112, endPoint x: 32, endPoint y: 67, distance: 46.4
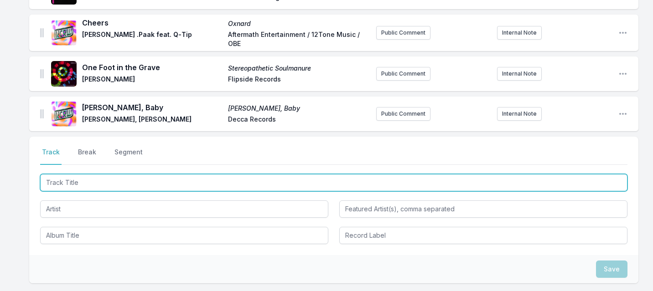
click at [136, 183] on input "Track Title" at bounding box center [333, 182] width 587 height 17
type input "I Feel Free"
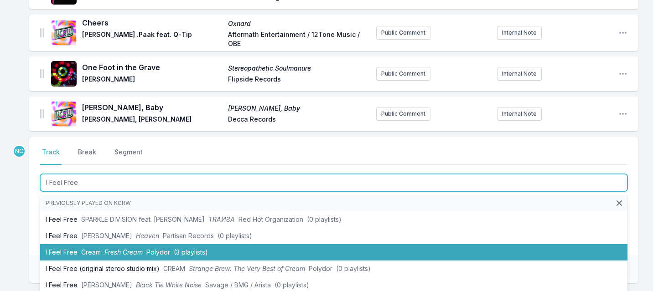
click at [58, 253] on li "I Feel Free Cream Fresh Cream Polydor (3 playlists)" at bounding box center [333, 252] width 587 height 16
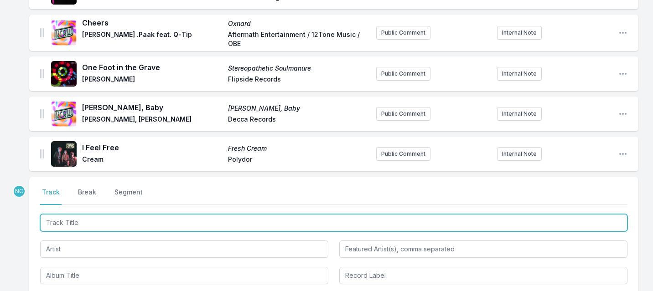
scroll to position [998, 0]
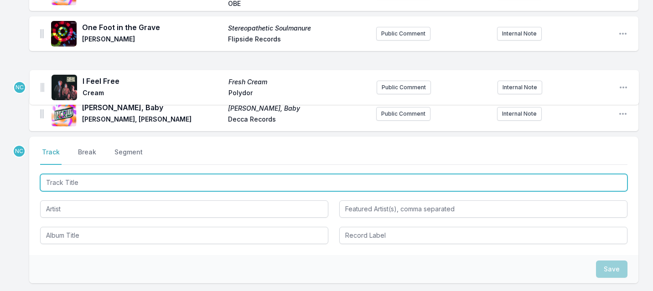
drag, startPoint x: 41, startPoint y: 111, endPoint x: 41, endPoint y: 74, distance: 37.4
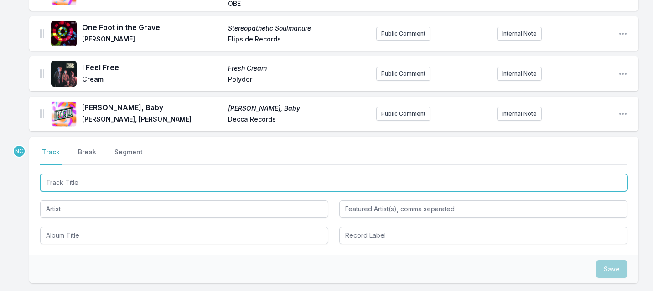
click at [120, 184] on input "Track Title" at bounding box center [333, 182] width 587 height 17
type input "FREE"
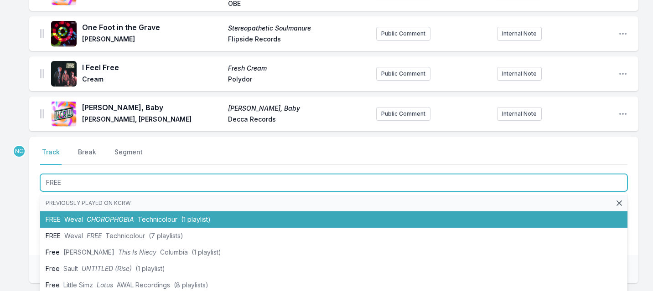
click at [99, 225] on li "FREE Weval CHOROPHOBIA Technicolour (1 playlist)" at bounding box center [333, 220] width 587 height 16
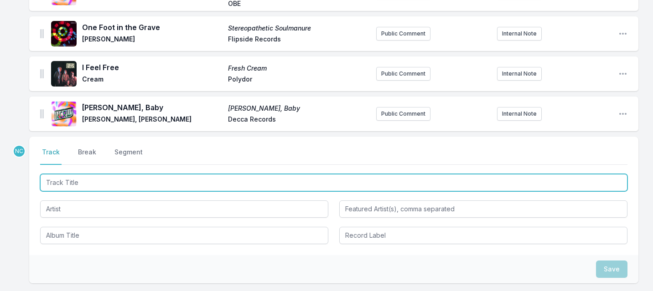
scroll to position [1038, 0]
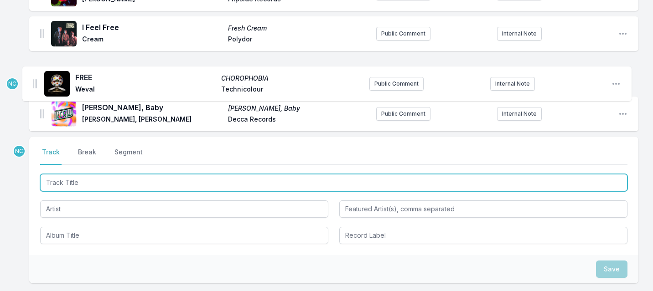
drag, startPoint x: 43, startPoint y: 114, endPoint x: 35, endPoint y: 74, distance: 41.4
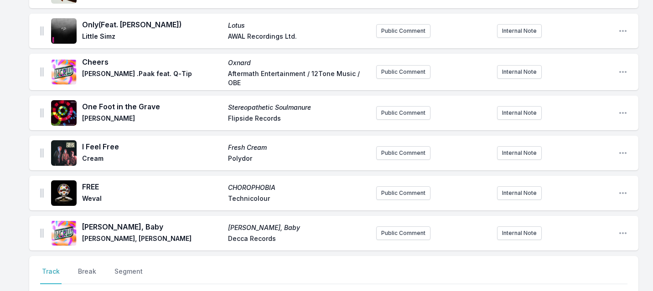
scroll to position [990, 0]
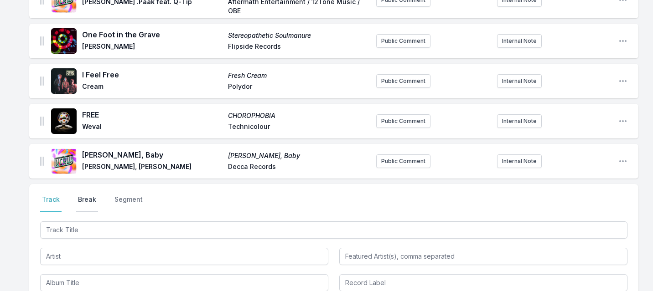
click at [82, 197] on button "Break" at bounding box center [87, 203] width 22 height 17
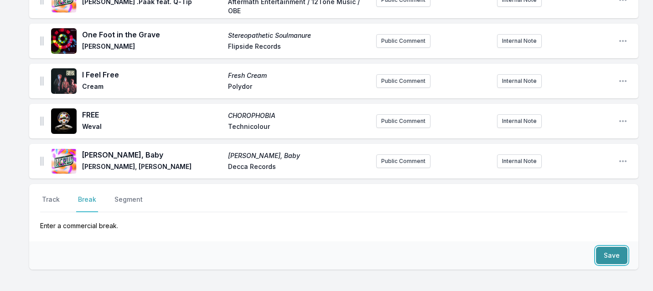
click at [608, 260] on button "Save" at bounding box center [611, 255] width 31 height 17
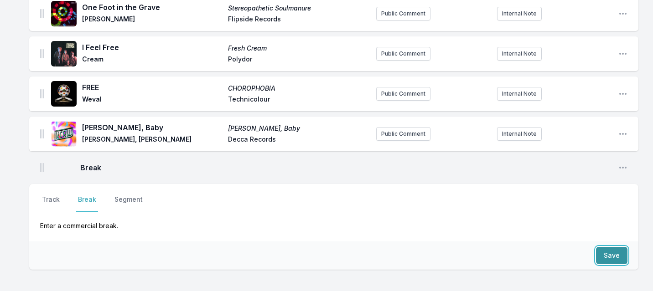
click at [608, 260] on button "Save" at bounding box center [611, 255] width 31 height 17
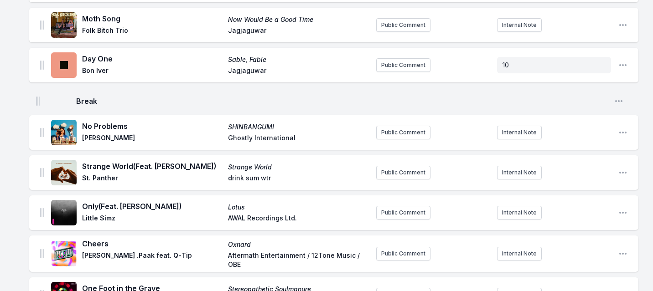
scroll to position [739, 0]
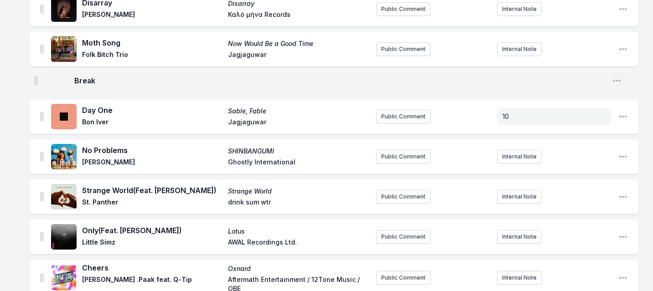
drag, startPoint x: 42, startPoint y: 140, endPoint x: 36, endPoint y: 77, distance: 63.6
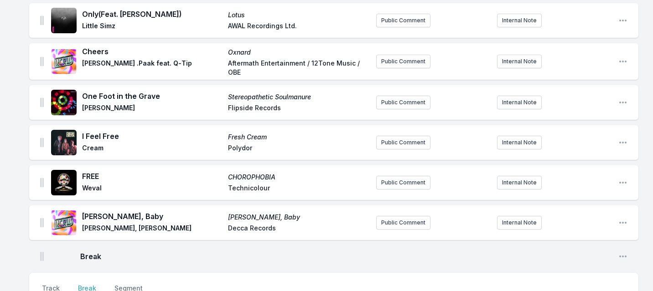
scroll to position [1000, 0]
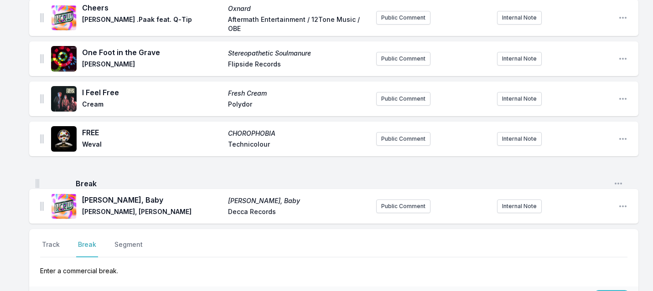
drag, startPoint x: 42, startPoint y: 216, endPoint x: 37, endPoint y: 181, distance: 35.5
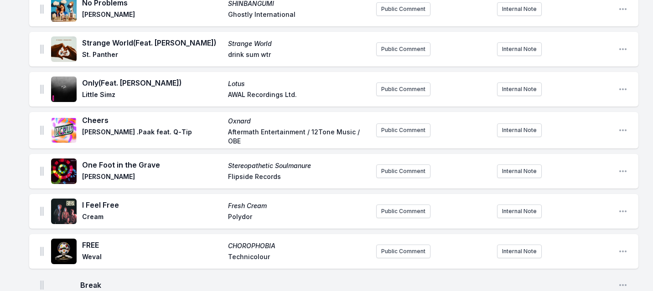
scroll to position [1111, 0]
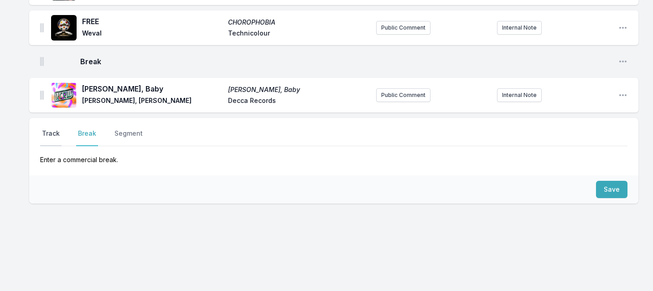
click at [51, 134] on button "Track" at bounding box center [50, 137] width 21 height 17
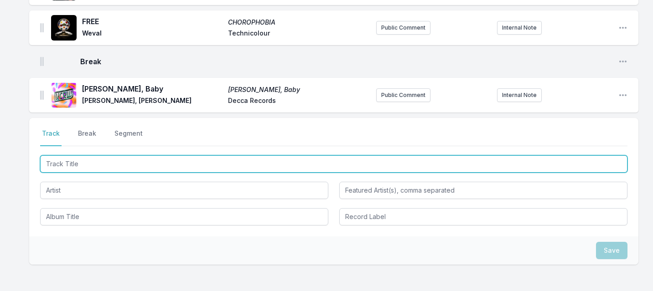
click at [75, 162] on input "Track Title" at bounding box center [333, 163] width 587 height 17
type input "'"
type input "I'm Gonna Dance"
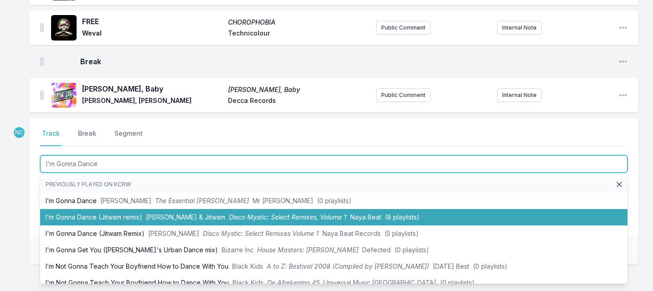
click at [83, 217] on li "I’m Gonna Dance (Jitwam remix) [PERSON_NAME] & [PERSON_NAME] Disco Mystic: Sele…" at bounding box center [333, 217] width 587 height 16
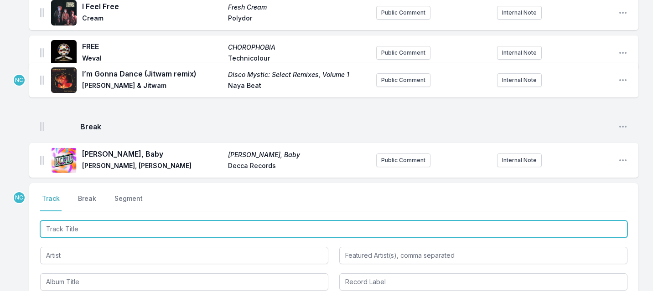
scroll to position [1039, 0]
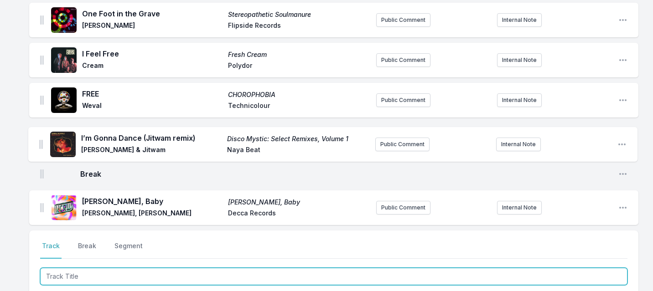
drag, startPoint x: 41, startPoint y: 94, endPoint x: 40, endPoint y: 140, distance: 46.1
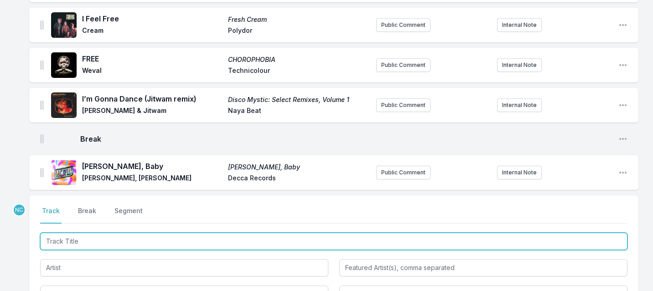
scroll to position [1078, 0]
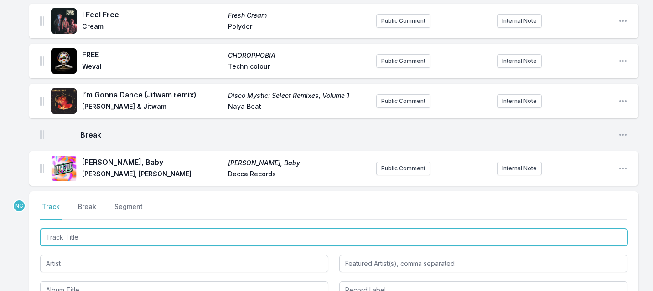
click at [113, 238] on input "Track Title" at bounding box center [333, 237] width 587 height 17
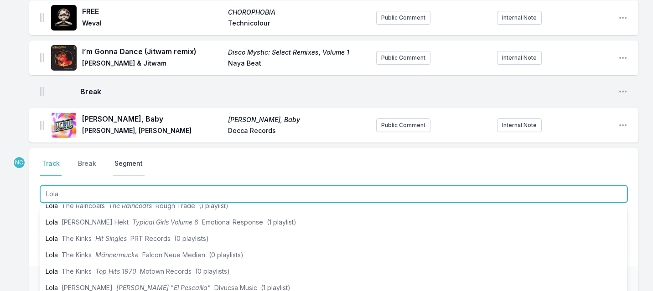
scroll to position [75, 0]
type input "[PERSON_NAME] (My Love)"
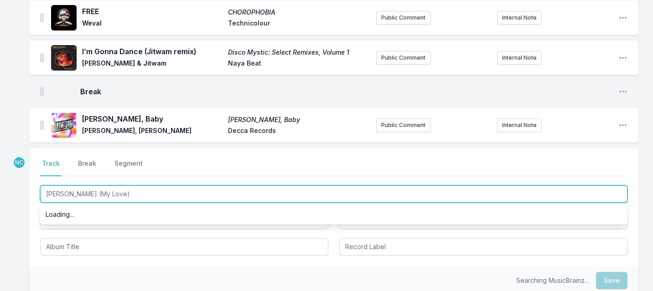
scroll to position [0, 0]
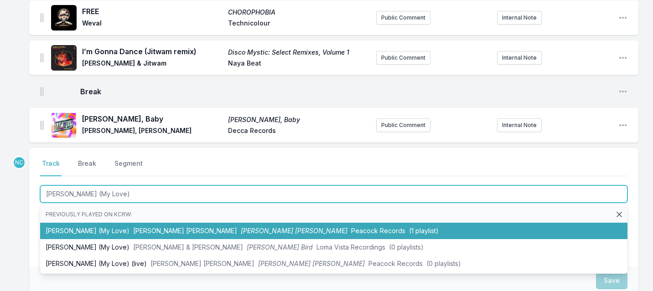
click at [133, 233] on span "[PERSON_NAME] [PERSON_NAME]" at bounding box center [185, 231] width 104 height 8
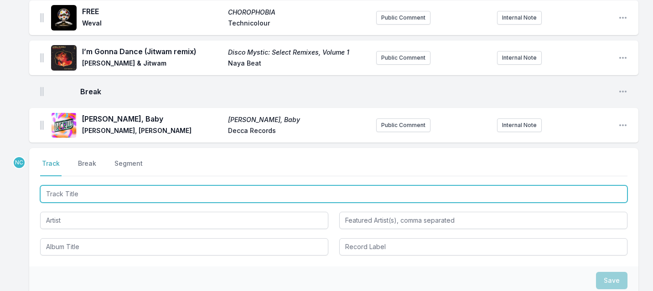
scroll to position [1161, 0]
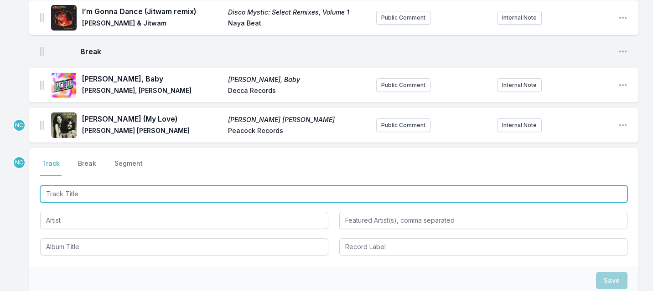
click at [98, 196] on input "Track Title" at bounding box center [333, 194] width 587 height 17
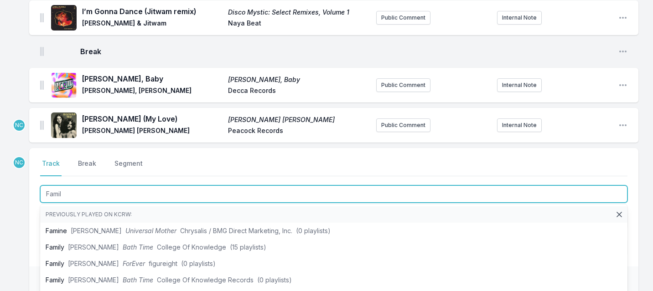
type input "Family"
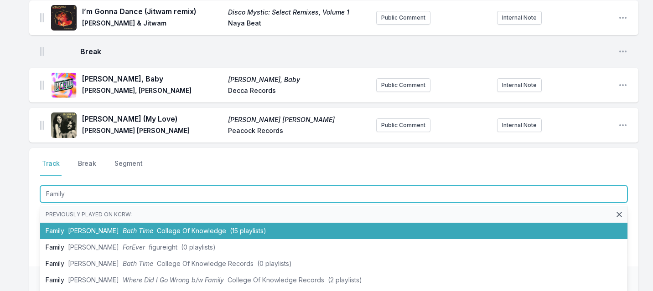
click at [123, 229] on span "Bath Time" at bounding box center [138, 231] width 31 height 8
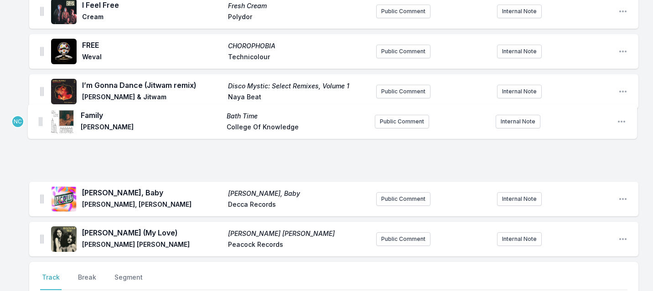
scroll to position [1078, 0]
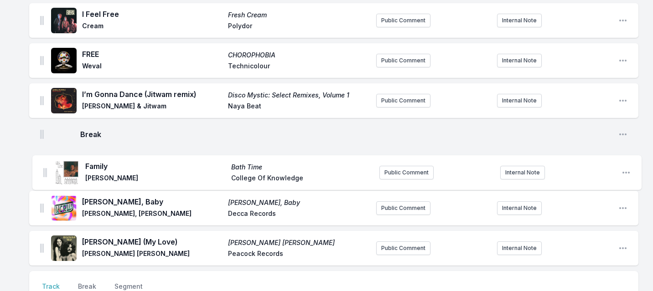
drag, startPoint x: 41, startPoint y: 126, endPoint x: 44, endPoint y: 170, distance: 43.4
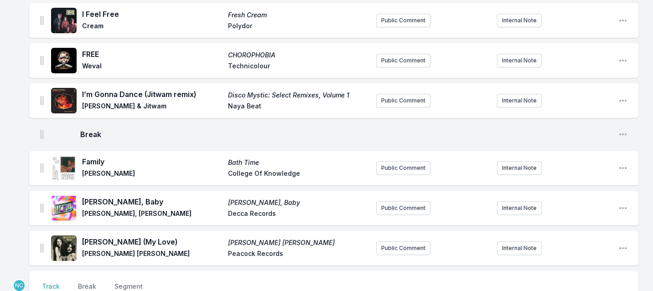
scroll to position [1268, 0]
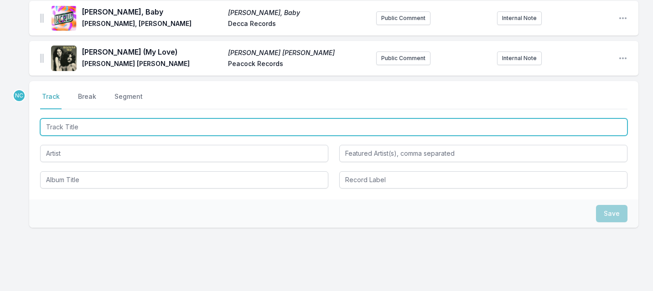
click at [161, 135] on input "Track Title" at bounding box center [333, 127] width 587 height 17
type input "Another Baby!"
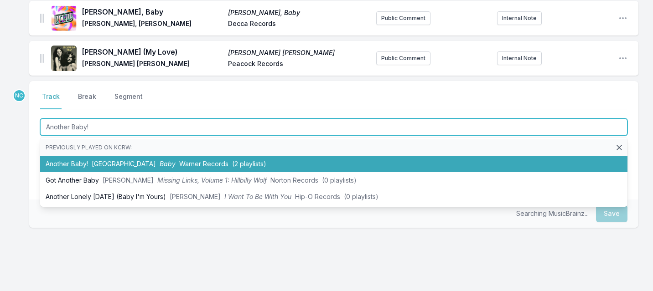
click at [162, 159] on li "Another Baby! Dijon Baby Warner Records (2 playlists)" at bounding box center [333, 164] width 587 height 16
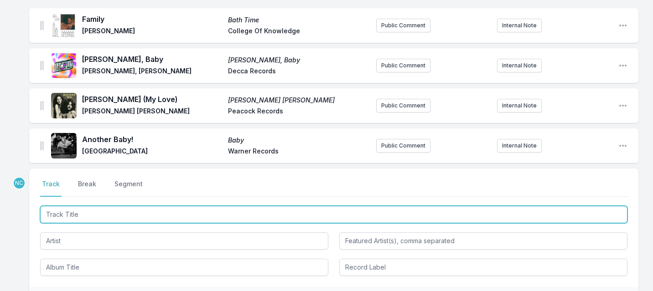
scroll to position [1186, 0]
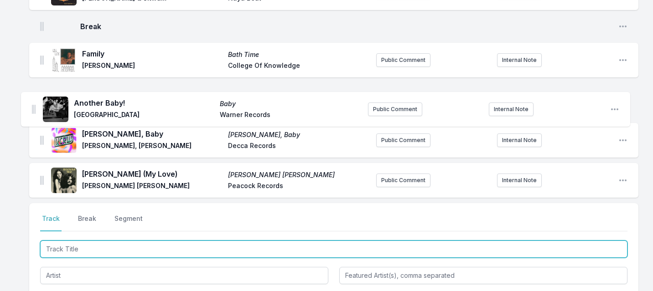
drag, startPoint x: 41, startPoint y: 179, endPoint x: 33, endPoint y: 102, distance: 78.0
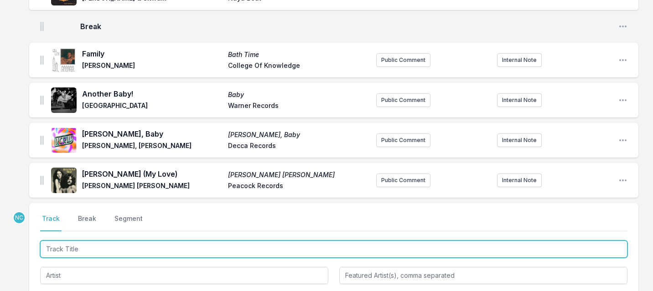
click at [114, 247] on input "Track Title" at bounding box center [333, 249] width 587 height 17
type input "Who Loves You"
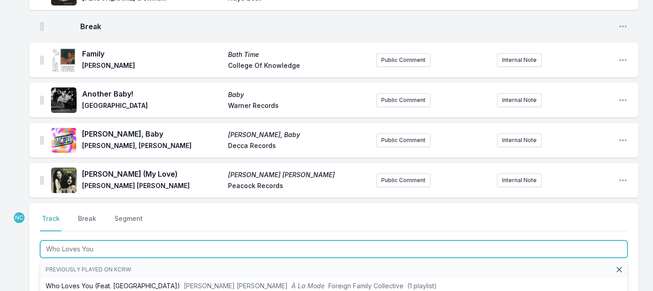
scroll to position [1211, 0]
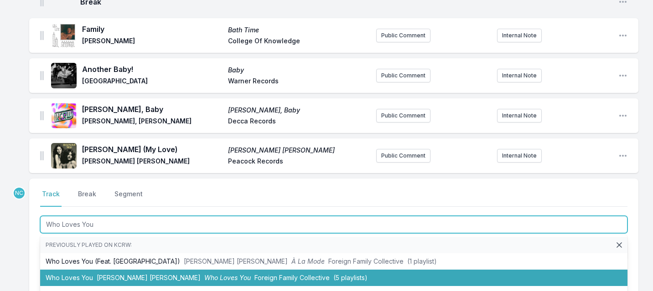
click at [104, 276] on span "[PERSON_NAME] [PERSON_NAME]" at bounding box center [149, 278] width 104 height 8
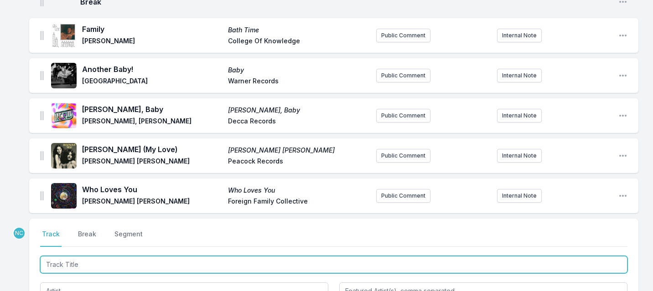
scroll to position [1251, 0]
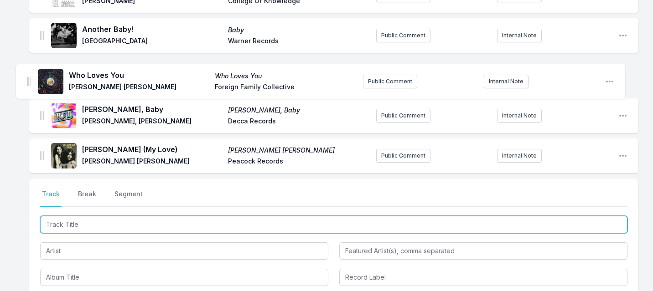
drag, startPoint x: 40, startPoint y: 155, endPoint x: 26, endPoint y: 77, distance: 79.1
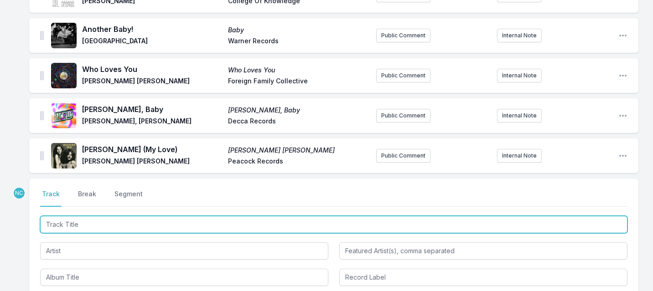
click at [126, 223] on input "Track Title" at bounding box center [333, 224] width 587 height 17
type input "Afraid"
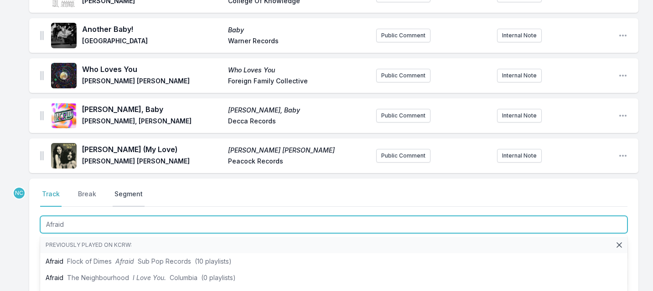
scroll to position [1288, 0]
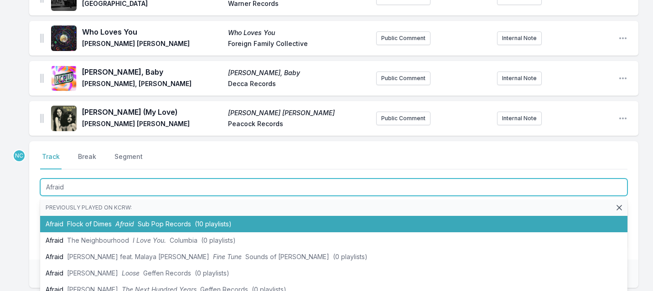
click at [127, 221] on span "Afraid" at bounding box center [124, 224] width 19 height 8
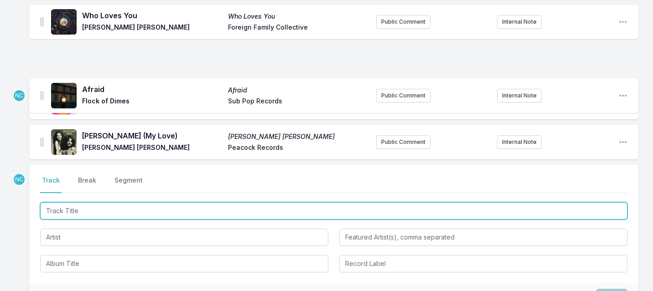
scroll to position [1278, 0]
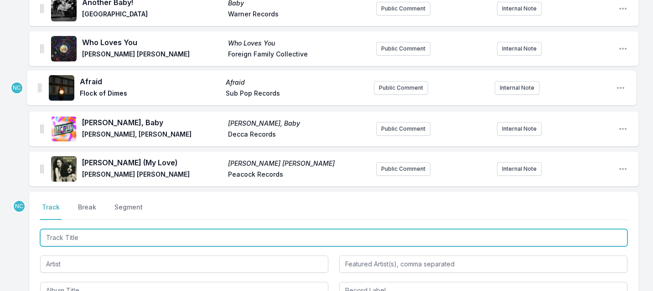
drag, startPoint x: 41, startPoint y: 116, endPoint x: 39, endPoint y: 83, distance: 33.8
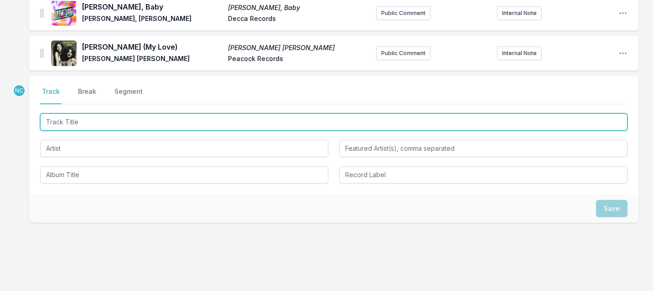
scroll to position [1413, 0]
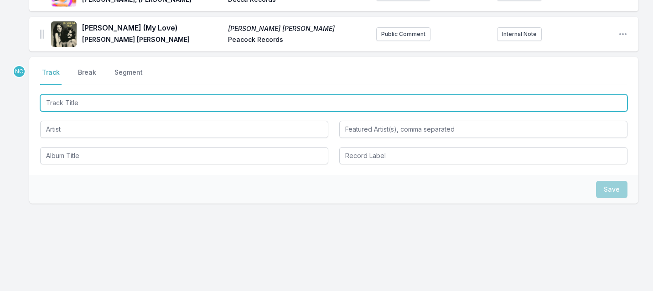
click at [170, 110] on input "Track Title" at bounding box center [333, 102] width 587 height 17
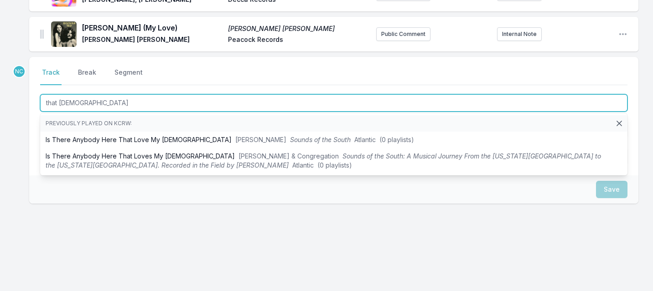
type input "that [DEMOGRAPHIC_DATA]"
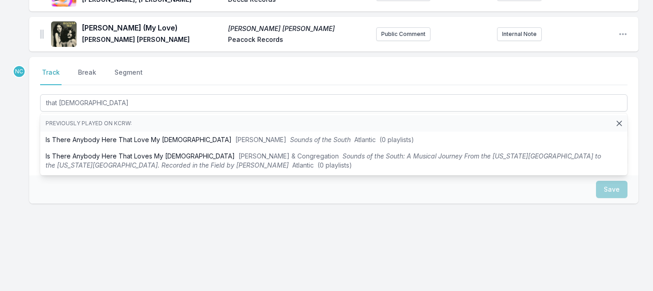
click at [33, 178] on div "Save" at bounding box center [333, 190] width 609 height 28
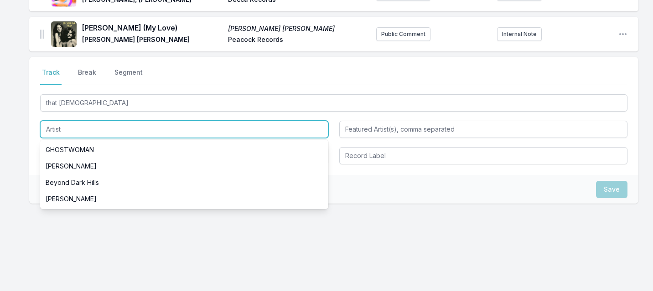
click at [60, 130] on input "Artist" at bounding box center [184, 129] width 288 height 17
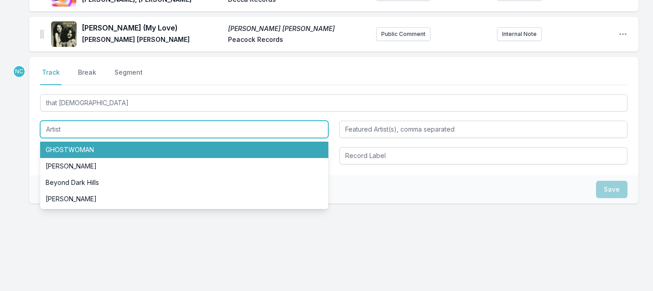
click at [65, 148] on li "GHOSTWOMAN" at bounding box center [184, 150] width 288 height 16
type input "GHOSTWOMAN"
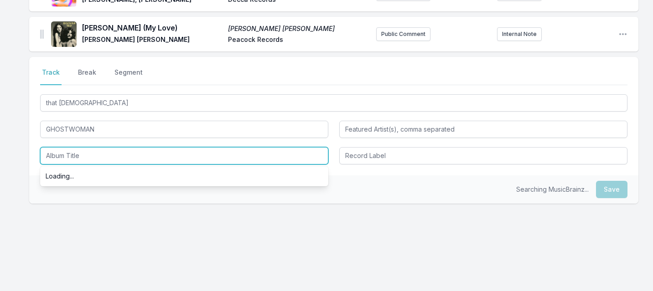
click at [68, 159] on input "Album Title" at bounding box center [184, 155] width 288 height 17
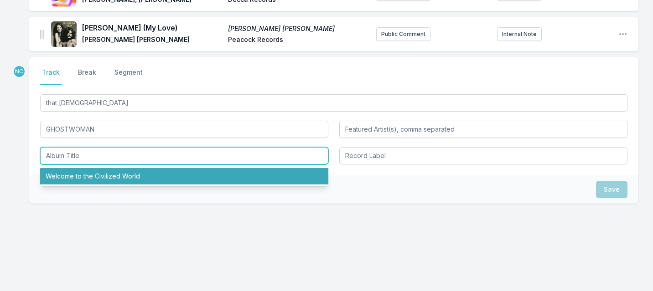
click at [77, 174] on li "Welcome to the Civilized World" at bounding box center [184, 176] width 288 height 16
type input "Welcome to the Civilized World"
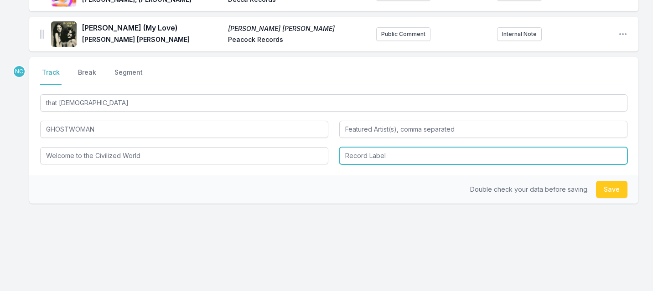
click at [400, 157] on input "Record Label" at bounding box center [483, 155] width 288 height 17
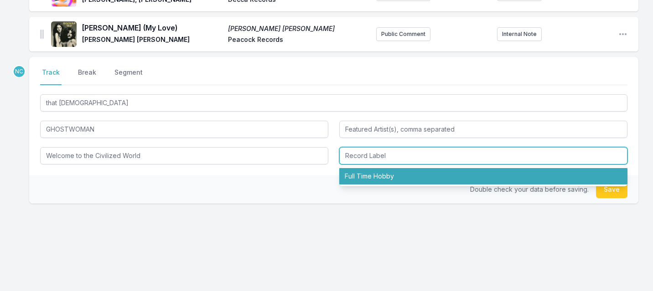
click at [395, 174] on li "Full Time Hobby" at bounding box center [483, 176] width 288 height 16
type input "Full Time Hobby"
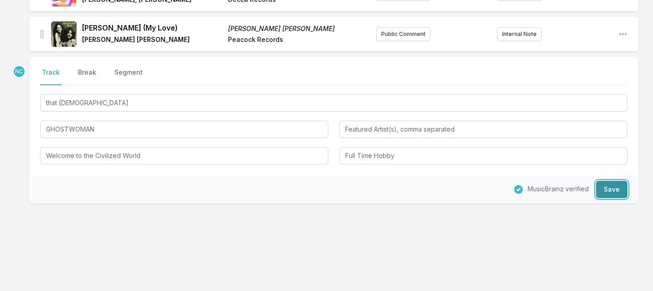
click at [609, 191] on button "Save" at bounding box center [611, 189] width 31 height 17
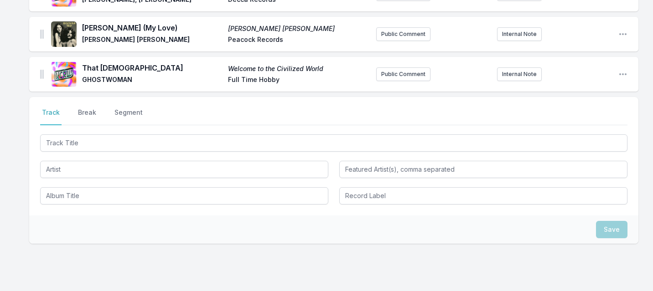
scroll to position [1453, 0]
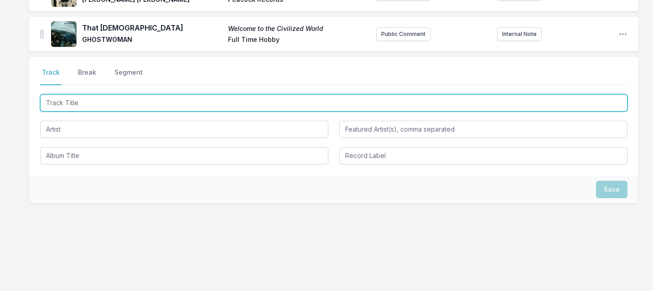
click at [141, 98] on input "Track Title" at bounding box center [333, 102] width 587 height 17
click at [137, 109] on input "On en" at bounding box center [333, 102] width 587 height 17
paste input "était là"
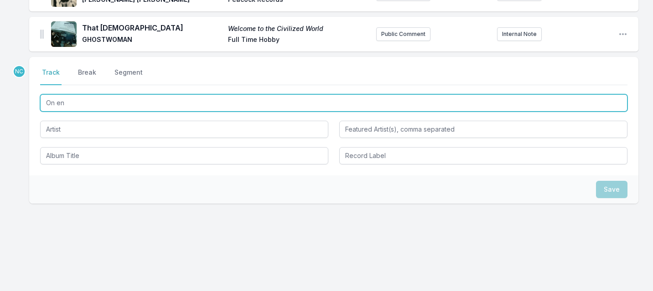
type input "On en était là"
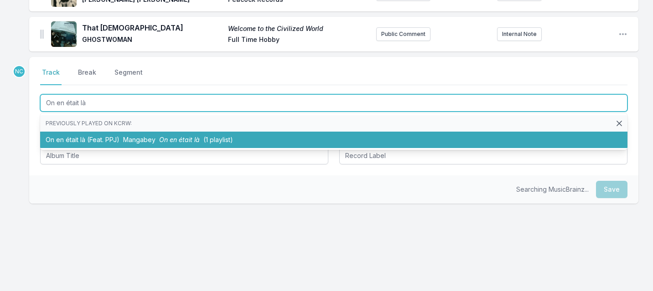
click at [140, 139] on span "Mangabey" at bounding box center [139, 140] width 32 height 8
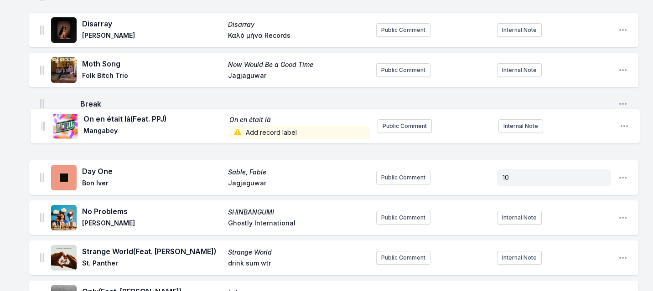
scroll to position [713, 0]
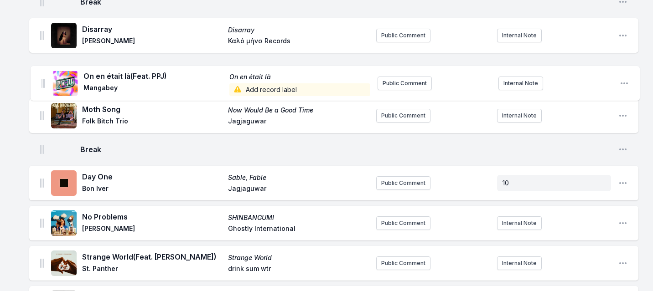
drag, startPoint x: 40, startPoint y: 171, endPoint x: 41, endPoint y: 75, distance: 96.7
click at [41, 75] on ul "Only Hoping Only Hoping [PERSON_NAME] [no label] Public Comment Internal Note O…" at bounding box center [333, 118] width 609 height 1426
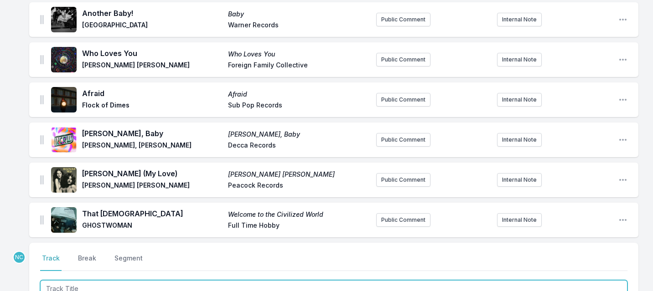
scroll to position [1419, 0]
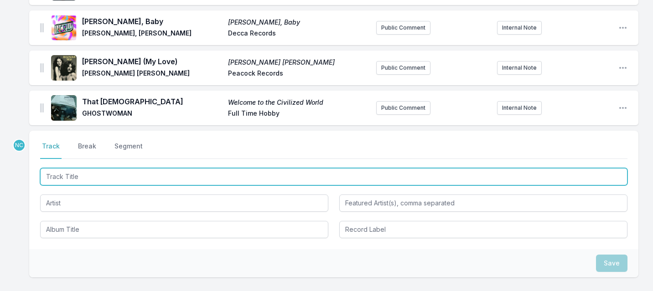
click at [110, 182] on input "Track Title" at bounding box center [333, 176] width 587 height 17
type input "Ugly"
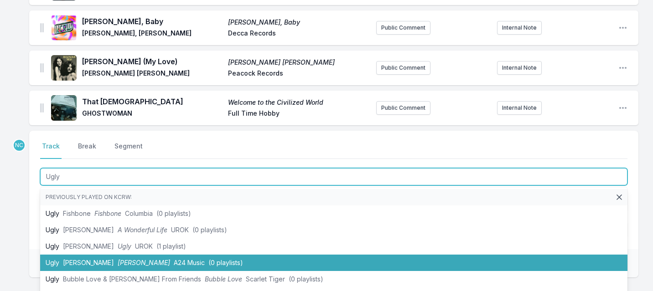
click at [106, 262] on span "[PERSON_NAME]" at bounding box center [88, 263] width 51 height 8
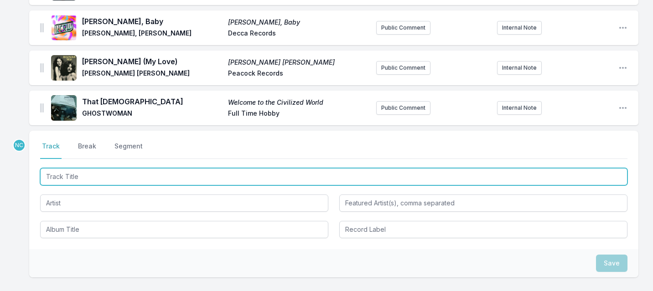
scroll to position [1459, 0]
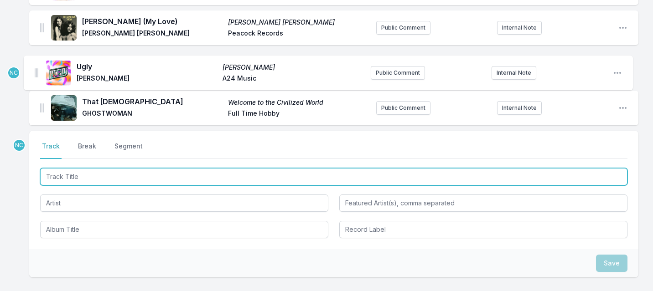
drag, startPoint x: 42, startPoint y: 108, endPoint x: 36, endPoint y: 71, distance: 37.8
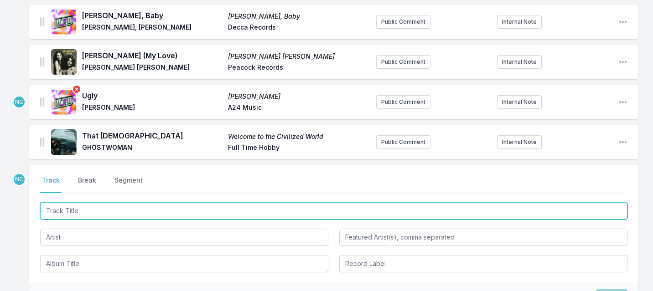
scroll to position [1375, 0]
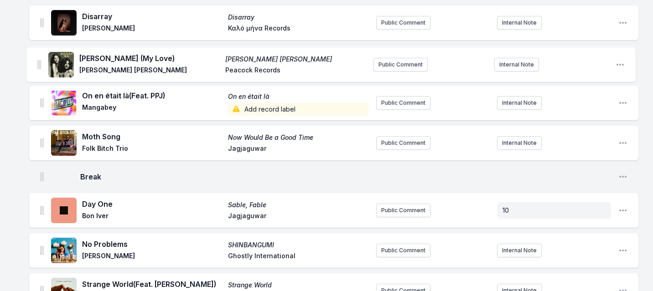
drag, startPoint x: 41, startPoint y: 109, endPoint x: 38, endPoint y: 58, distance: 50.3
click at [38, 58] on ul "Only Hoping Only Hoping [PERSON_NAME] [no label] Public Comment Internal Note O…" at bounding box center [333, 126] width 609 height 1466
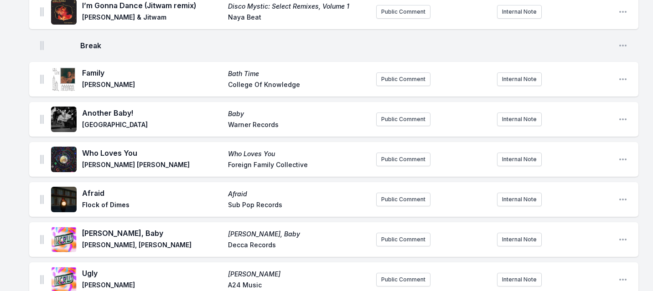
scroll to position [1533, 0]
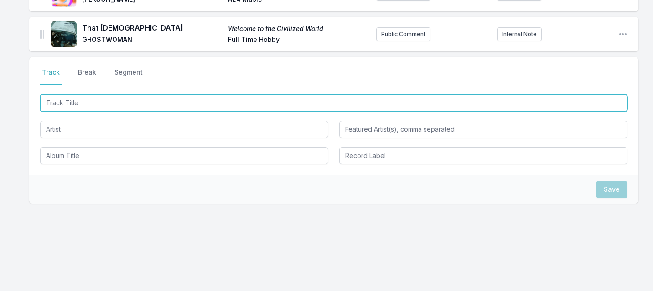
click at [41, 33] on img at bounding box center [42, 34] width 4 height 9
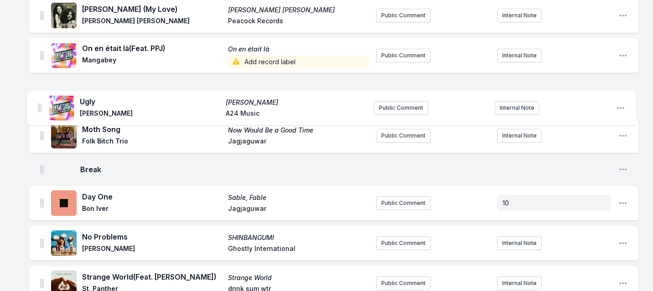
scroll to position [735, 0]
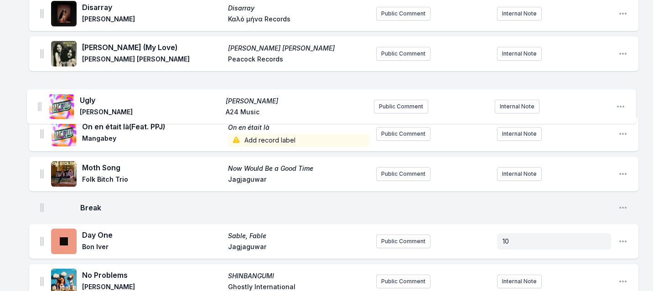
drag, startPoint x: 42, startPoint y: 36, endPoint x: 38, endPoint y: 92, distance: 55.8
click at [38, 93] on ul "Only Hoping Only Hoping [PERSON_NAME] [no label] Public Comment Internal Note O…" at bounding box center [333, 117] width 609 height 1466
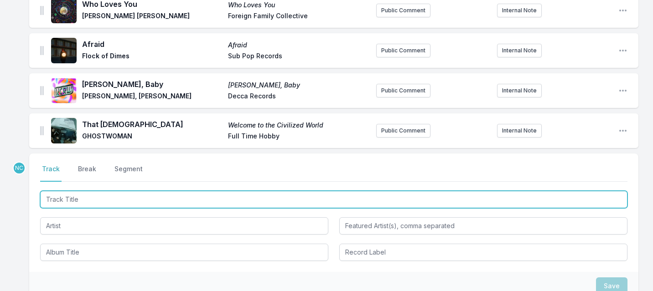
scroll to position [1475, 0]
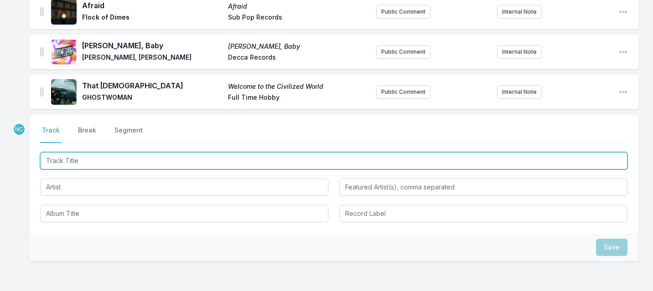
click at [119, 164] on input "Track Title" at bounding box center [333, 160] width 587 height 17
type input "Mild At Heart"
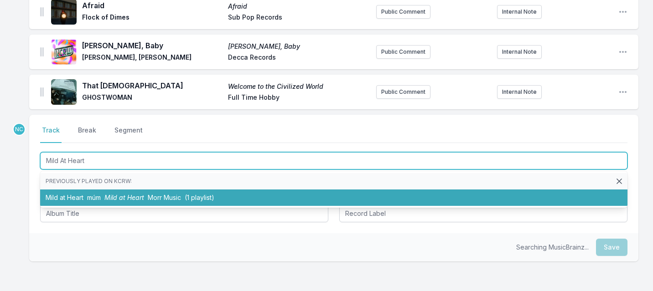
click at [117, 197] on span "Mild at Heart" at bounding box center [124, 198] width 40 height 8
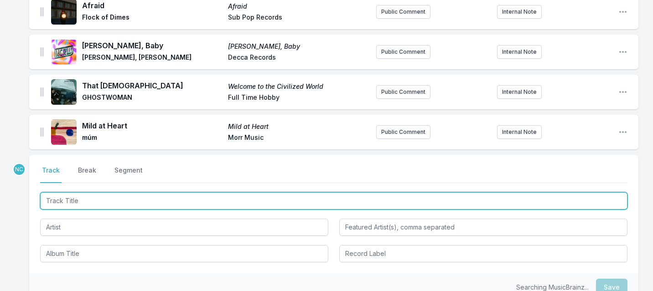
scroll to position [1515, 0]
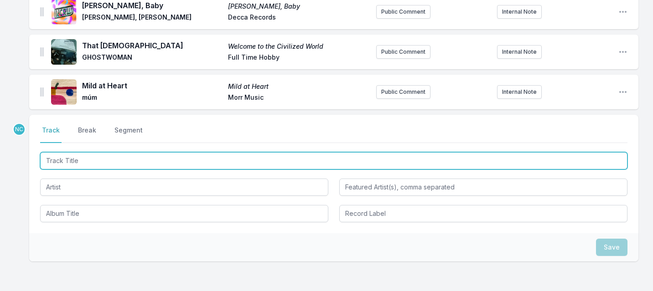
click at [170, 167] on input "Track Title" at bounding box center [333, 160] width 587 height 17
type input "Vows"
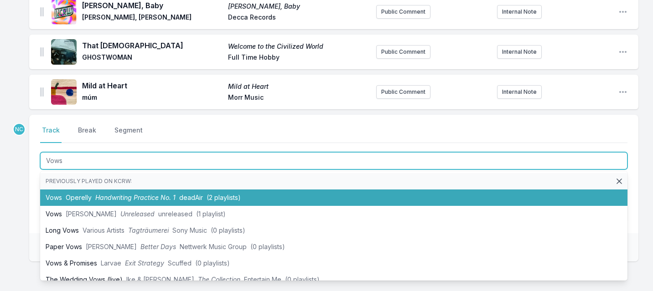
click at [160, 197] on span "Handwriting Practice No. 1" at bounding box center [135, 198] width 80 height 8
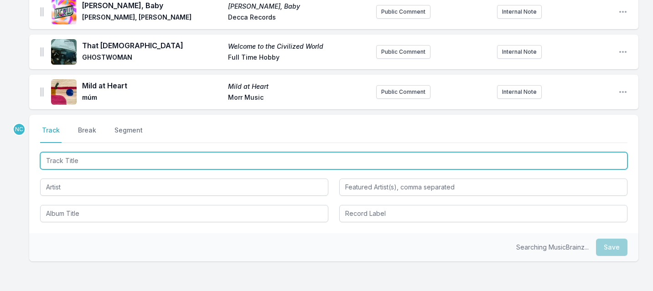
scroll to position [1556, 0]
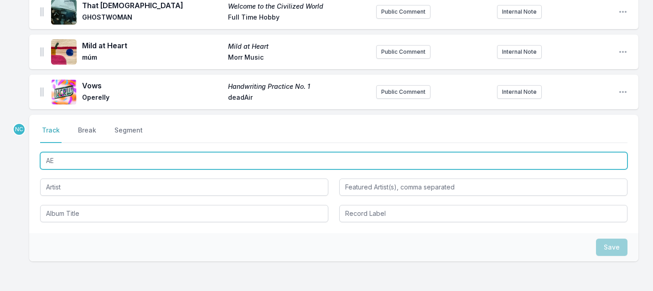
type input "A"
type input "End Credits"
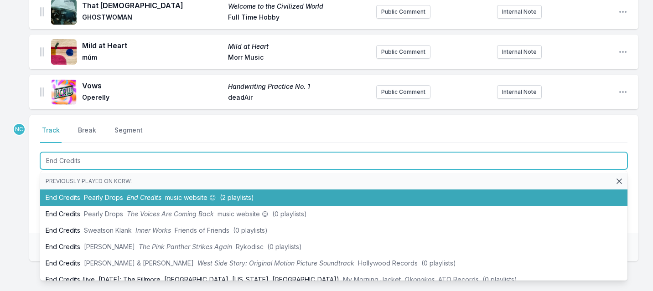
click at [128, 192] on li "End Credits Pearly Drops End Credits music website ☺︎ (2 playlists)" at bounding box center [333, 198] width 587 height 16
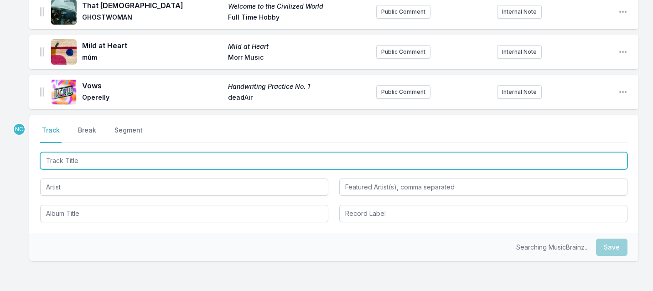
scroll to position [1596, 0]
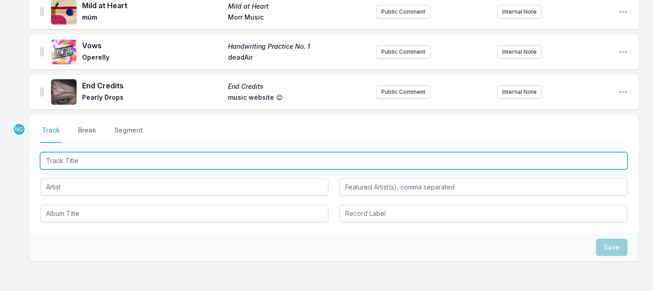
click at [178, 159] on input "Track Title" at bounding box center [333, 160] width 587 height 17
paste input "Criaturas Da Noite"
type input "Criaturas Da Noite"
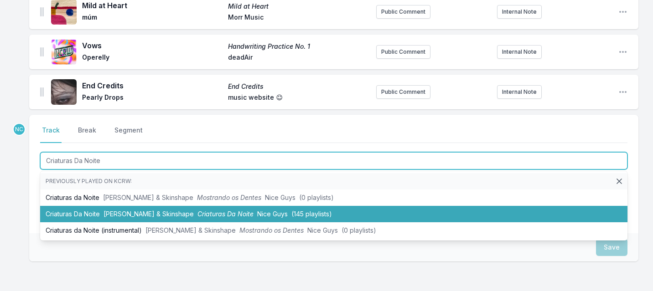
click at [169, 211] on span "[PERSON_NAME] & Skinshape" at bounding box center [148, 214] width 90 height 8
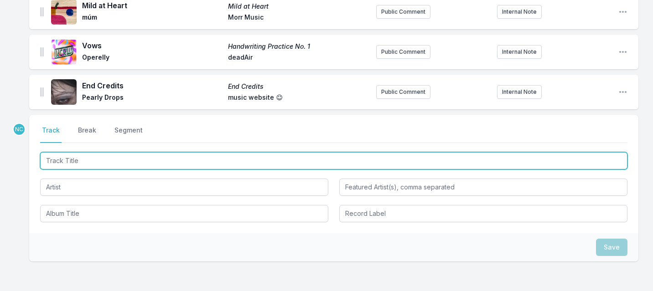
scroll to position [1636, 0]
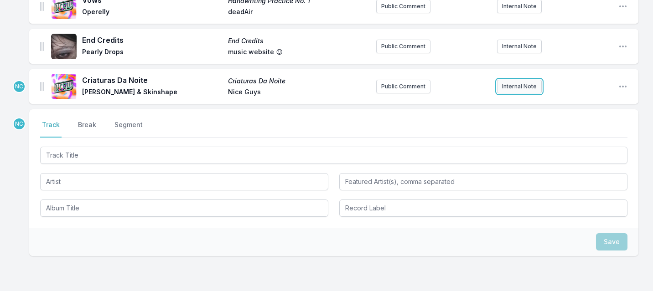
click at [511, 89] on button "Internal Note" at bounding box center [519, 87] width 45 height 14
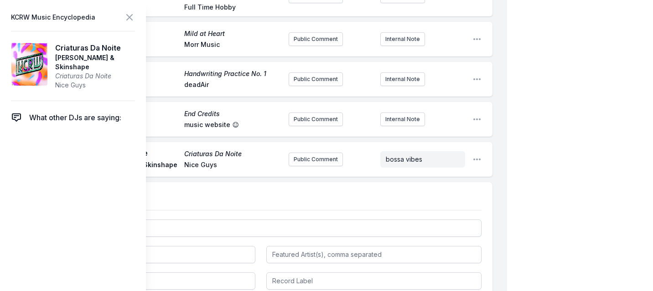
scroll to position [1632, 0]
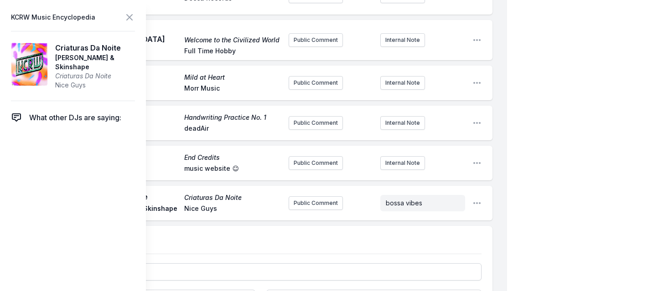
click at [132, 18] on icon at bounding box center [129, 17] width 11 height 11
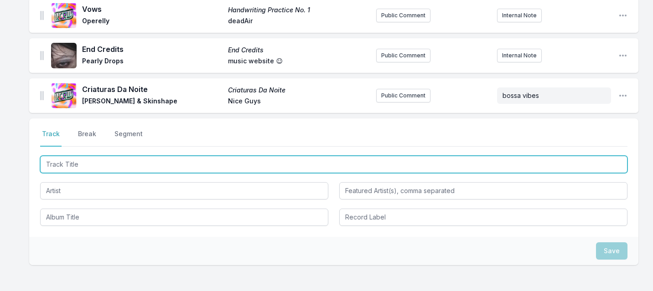
click at [105, 171] on input "Track Title" at bounding box center [333, 164] width 587 height 17
type input "Second Best"
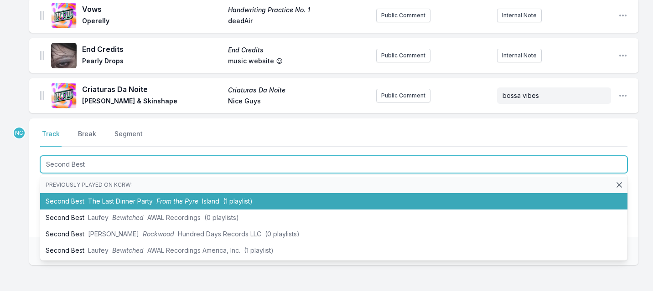
click at [112, 196] on li "Second Best The Last Dinner Party From the Pyre Island (1 playlist)" at bounding box center [333, 201] width 587 height 16
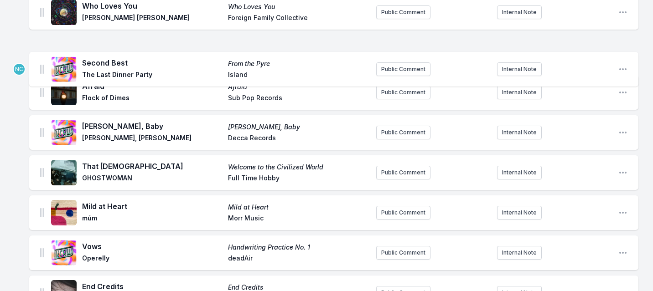
scroll to position [1433, 0]
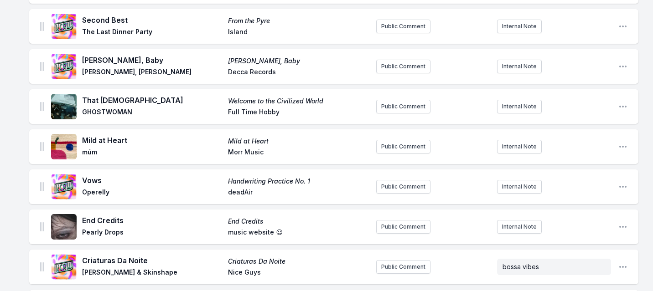
scroll to position [1625, 0]
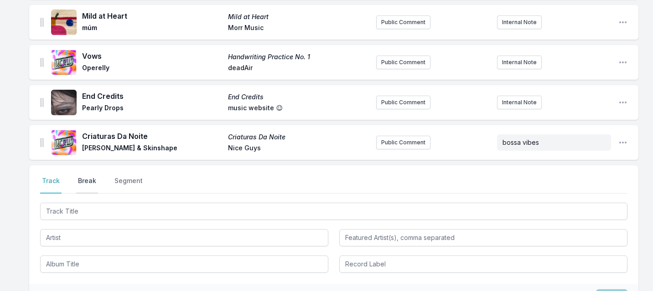
click at [83, 187] on button "Break" at bounding box center [87, 184] width 22 height 17
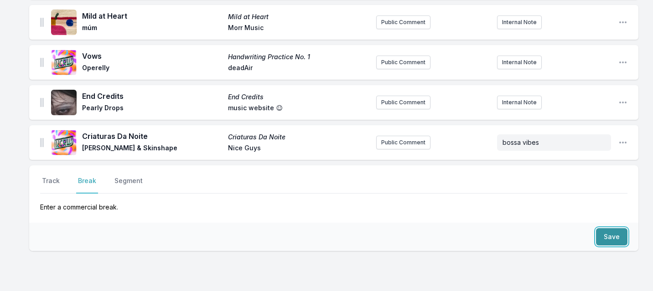
click at [610, 233] on button "Save" at bounding box center [611, 236] width 31 height 17
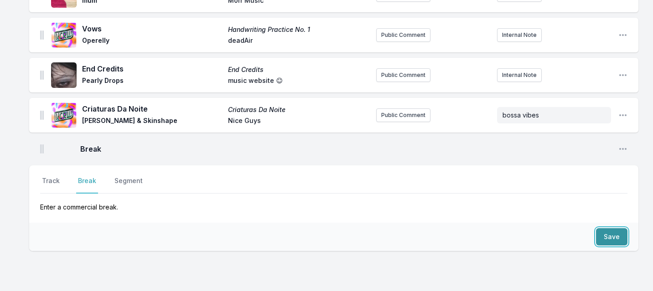
click at [610, 233] on button "Save" at bounding box center [611, 236] width 31 height 17
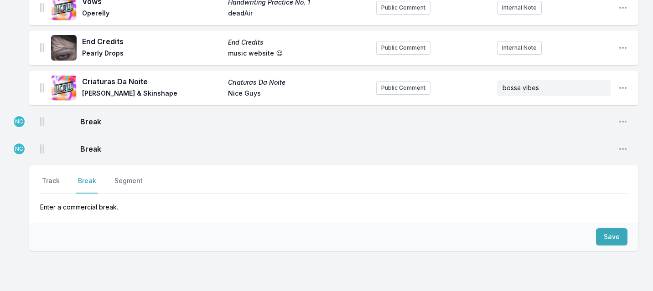
click at [44, 122] on div "Break Open playlist item options" at bounding box center [333, 122] width 609 height 22
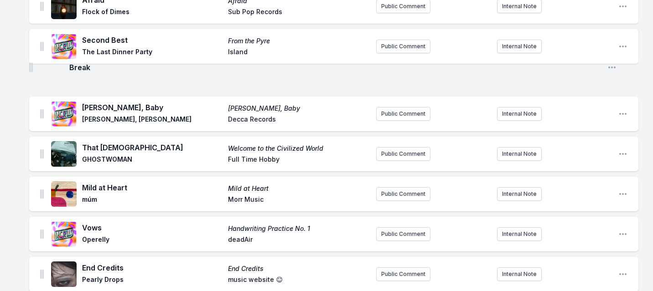
scroll to position [1479, 0]
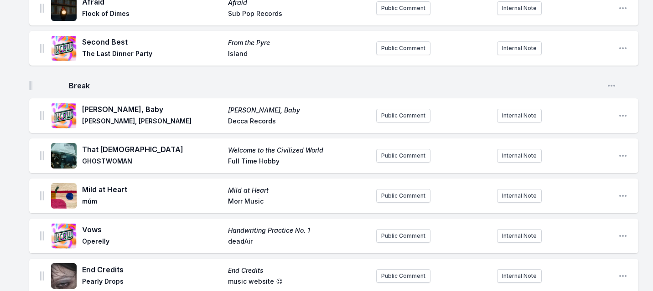
drag, startPoint x: 41, startPoint y: 122, endPoint x: 30, endPoint y: 81, distance: 42.1
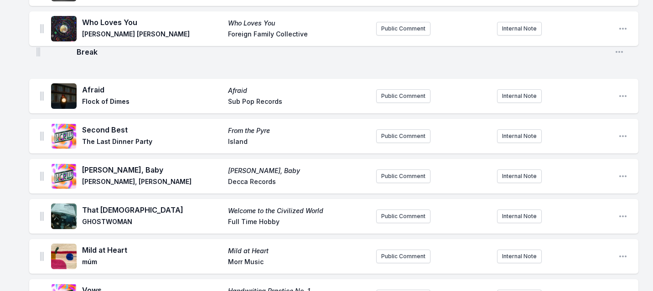
scroll to position [1417, 0]
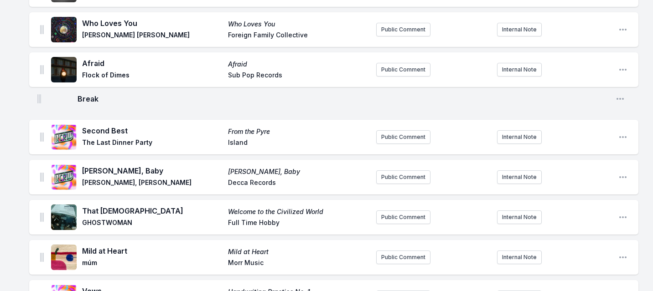
drag, startPoint x: 42, startPoint y: 79, endPoint x: 39, endPoint y: 95, distance: 15.8
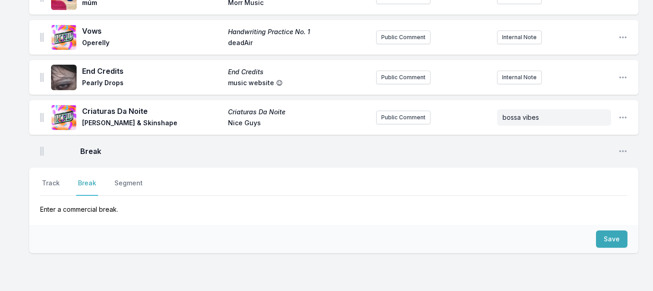
scroll to position [1727, 0]
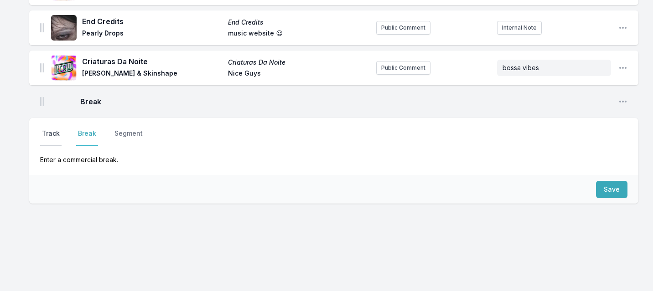
click at [55, 138] on button "Track" at bounding box center [50, 137] width 21 height 17
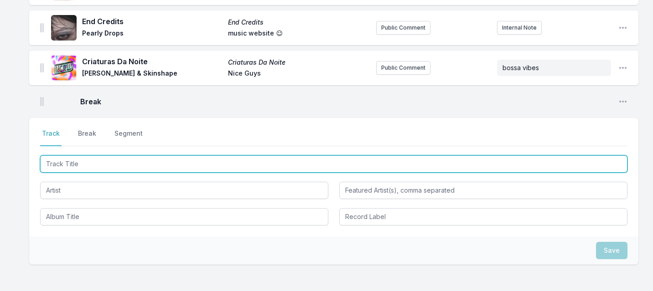
click at [60, 171] on input "Track Title" at bounding box center [333, 163] width 587 height 17
type input "Over > Forever"
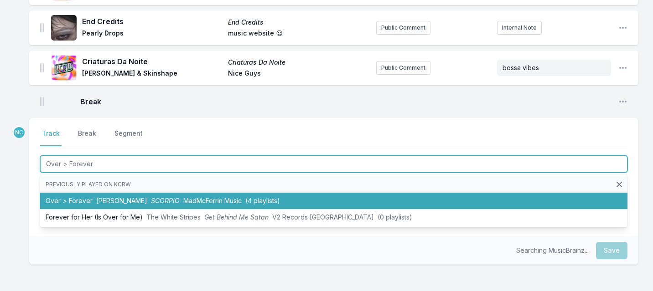
click at [62, 197] on li "Over > Forever [PERSON_NAME] [PERSON_NAME] Music (4 playlists)" at bounding box center [333, 201] width 587 height 16
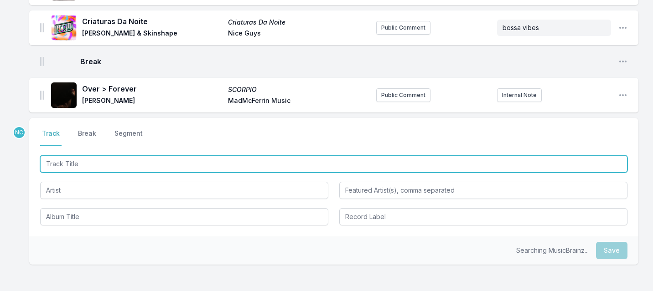
scroll to position [1767, 0]
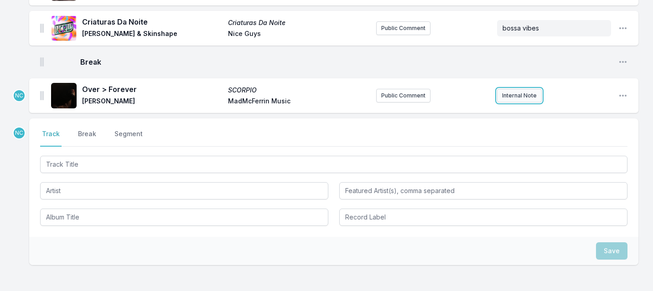
click at [508, 98] on button "Internal Note" at bounding box center [519, 96] width 45 height 14
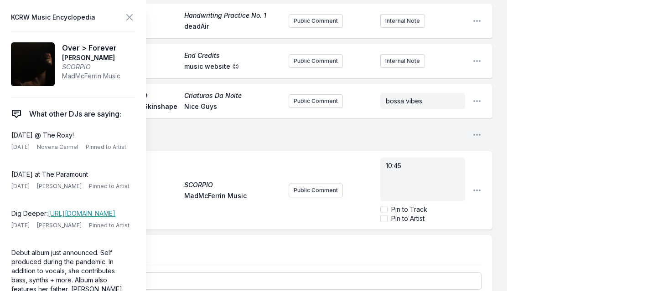
scroll to position [1758, 0]
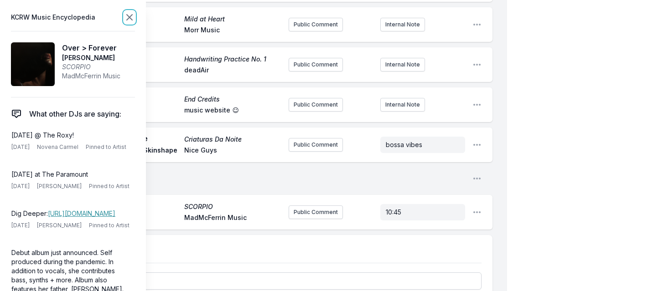
click at [129, 17] on icon at bounding box center [129, 17] width 5 height 5
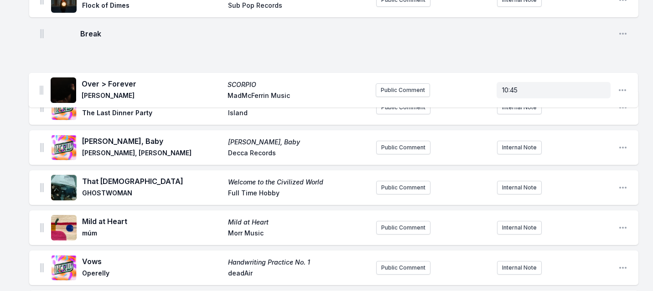
scroll to position [1449, 0]
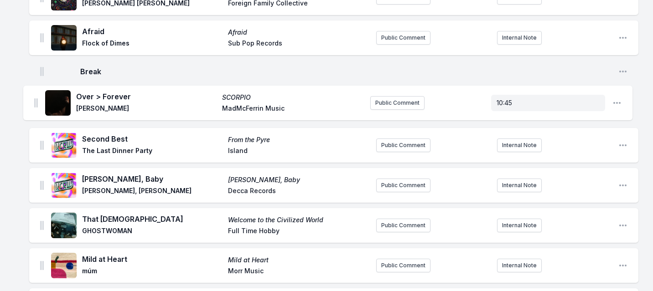
drag, startPoint x: 41, startPoint y: 105, endPoint x: 35, endPoint y: 101, distance: 7.2
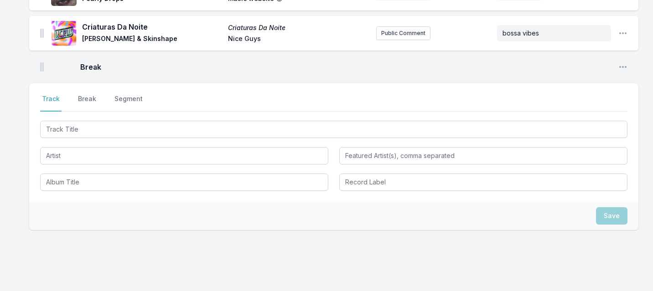
scroll to position [1829, 0]
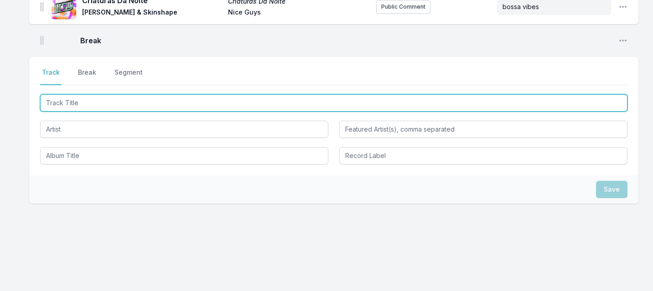
click at [139, 102] on input "Track Title" at bounding box center [333, 102] width 587 height 17
type input "I'M JUST HUMAN"
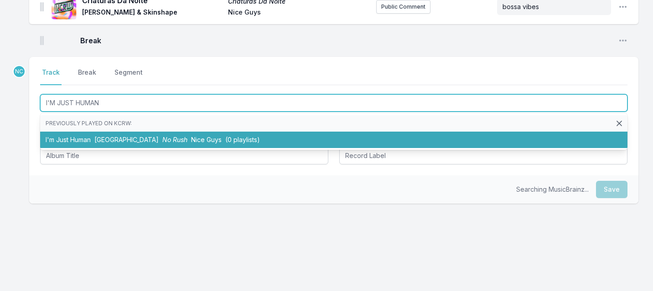
click at [102, 142] on span "[GEOGRAPHIC_DATA]" at bounding box center [126, 140] width 64 height 8
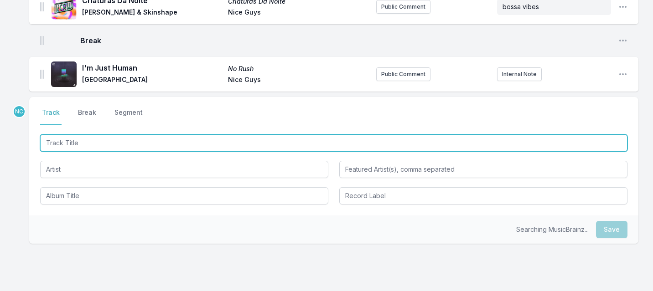
scroll to position [1869, 0]
